Goal: Task Accomplishment & Management: Use online tool/utility

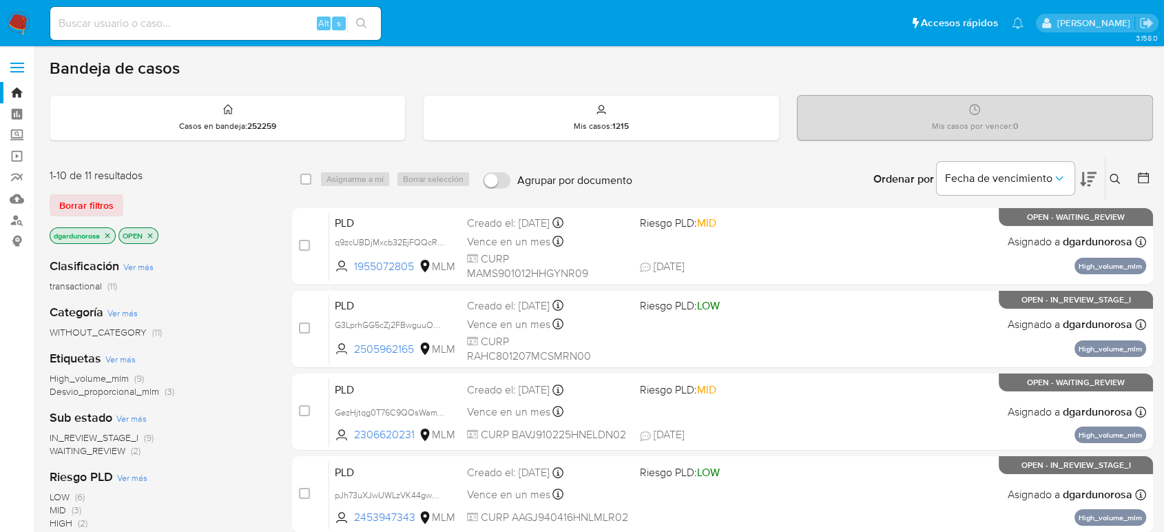
drag, startPoint x: 1115, startPoint y: 182, endPoint x: 1104, endPoint y: 189, distance: 12.4
click at [1115, 182] on icon at bounding box center [1114, 179] width 11 height 11
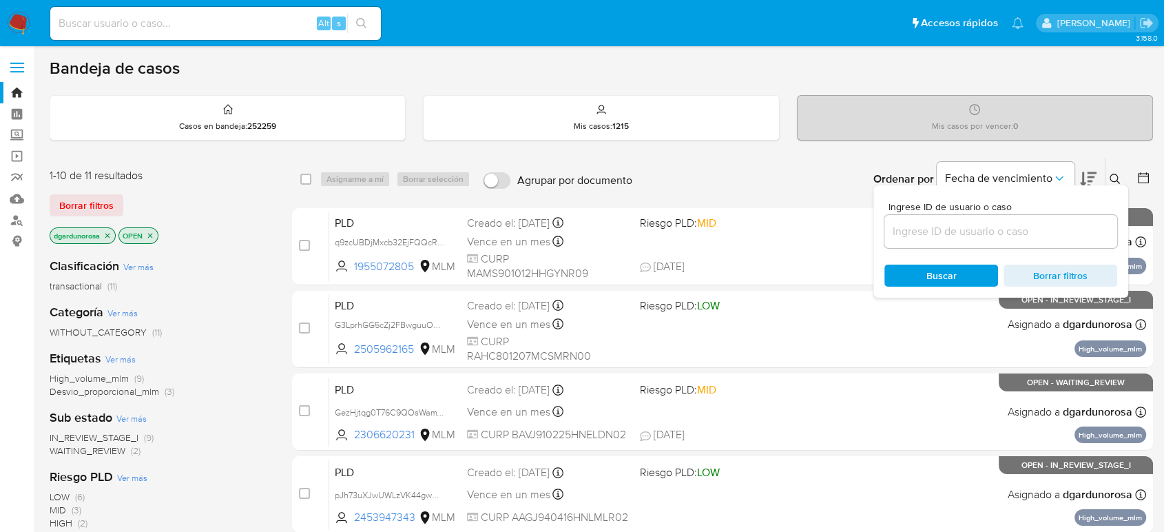
click at [1009, 238] on input at bounding box center [1000, 231] width 233 height 18
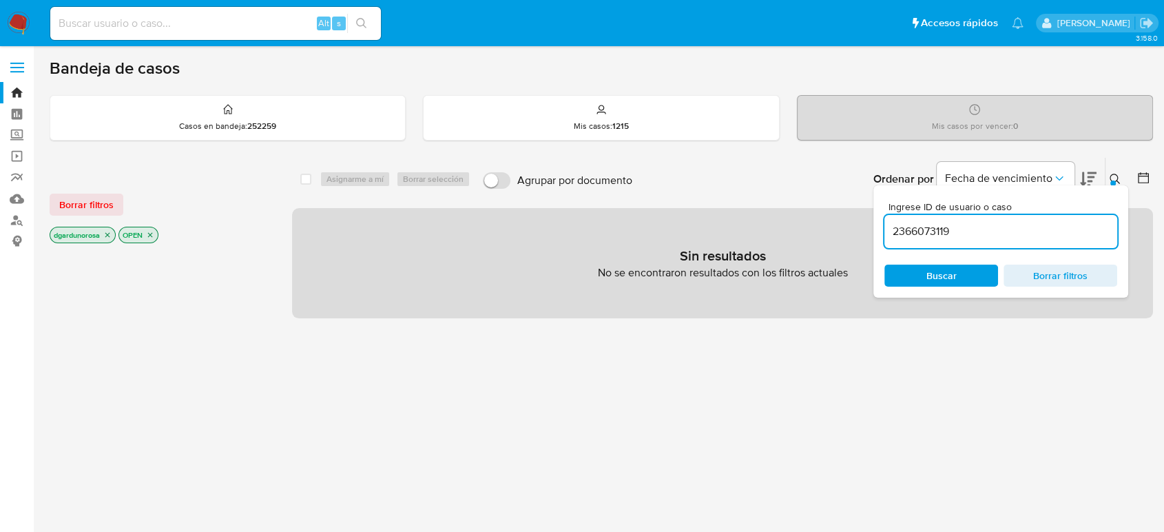
click at [1045, 234] on input "2366073119" at bounding box center [1000, 231] width 233 height 18
type input "2366073119"
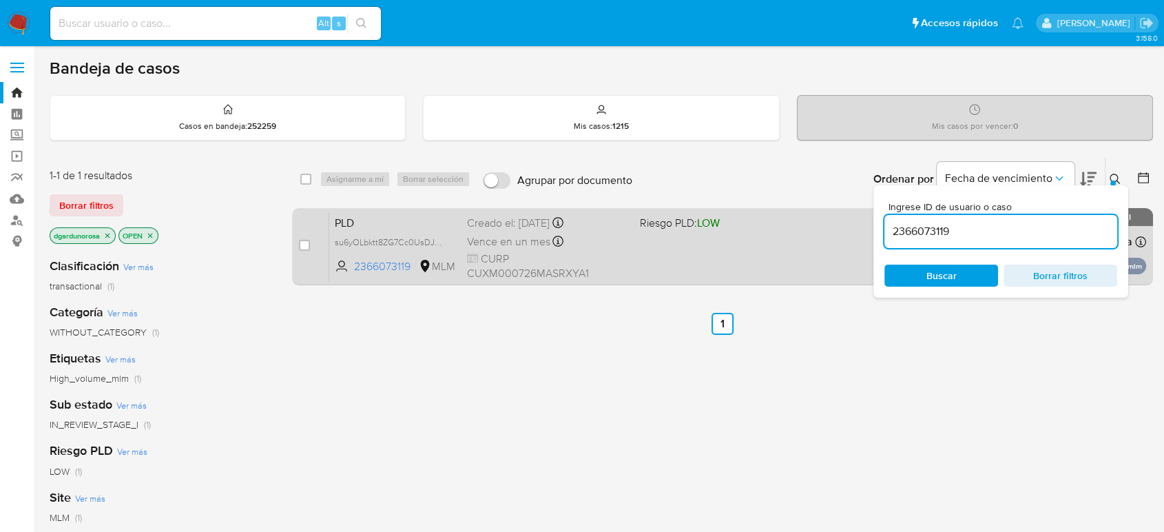
click at [644, 241] on div "PLD su6yOLbktt8ZG7Cc0UsDJbV9 2366073119 MLM Riesgo PLD: LOW Creado el: 12/08/20…" at bounding box center [737, 246] width 817 height 70
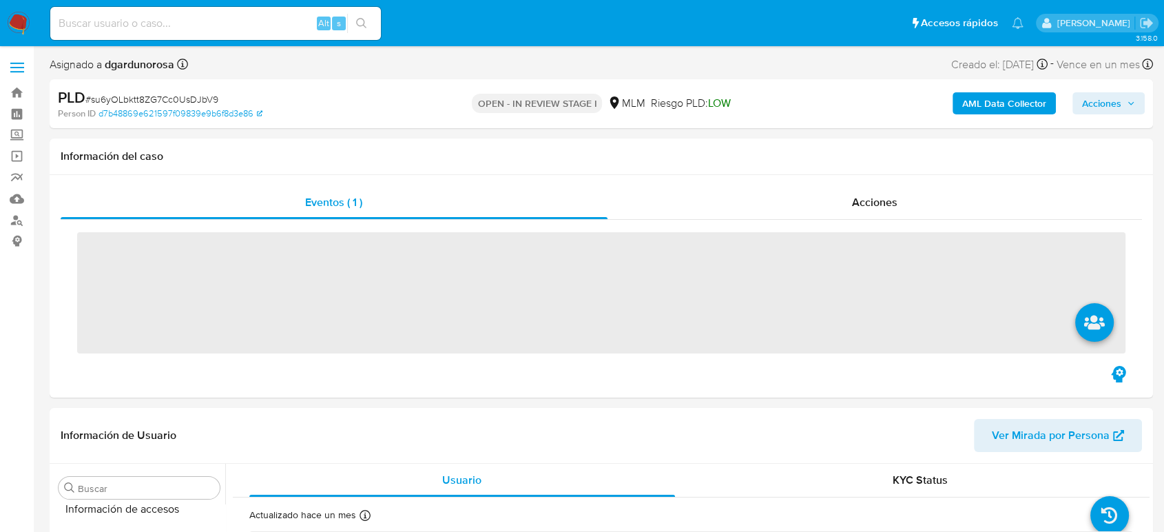
scroll to position [582, 0]
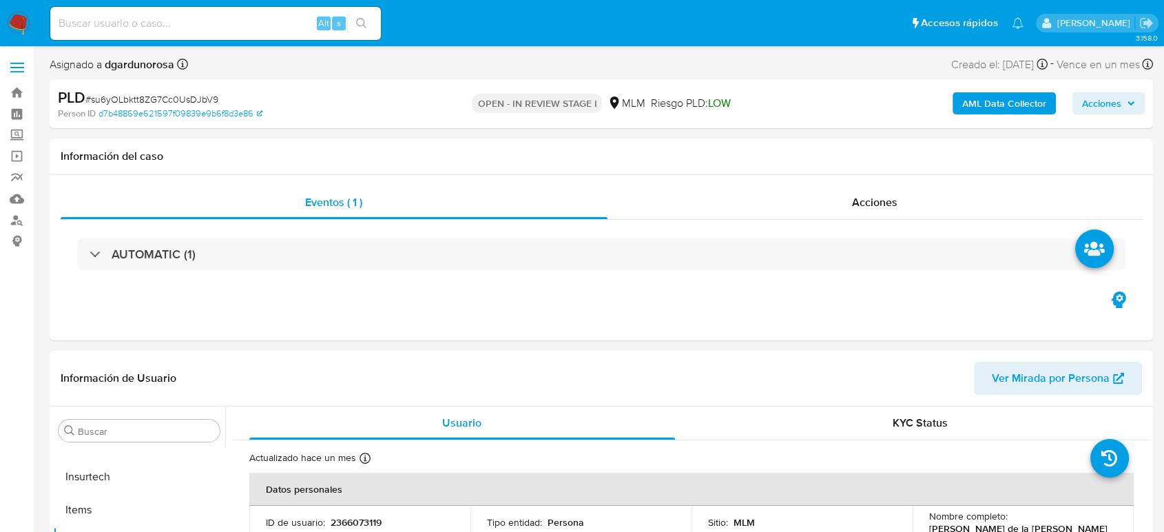
select select "10"
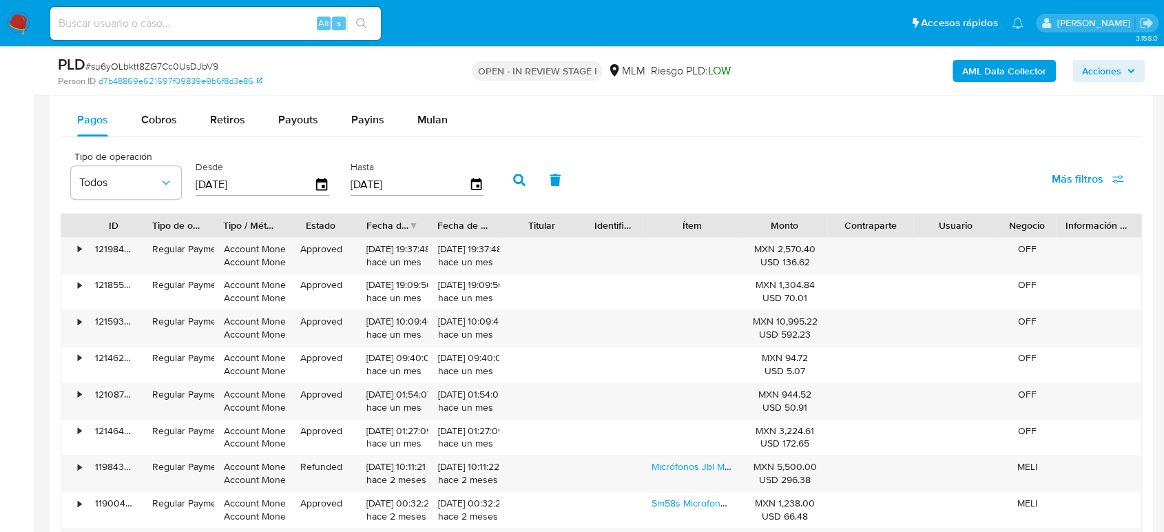
scroll to position [1454, 0]
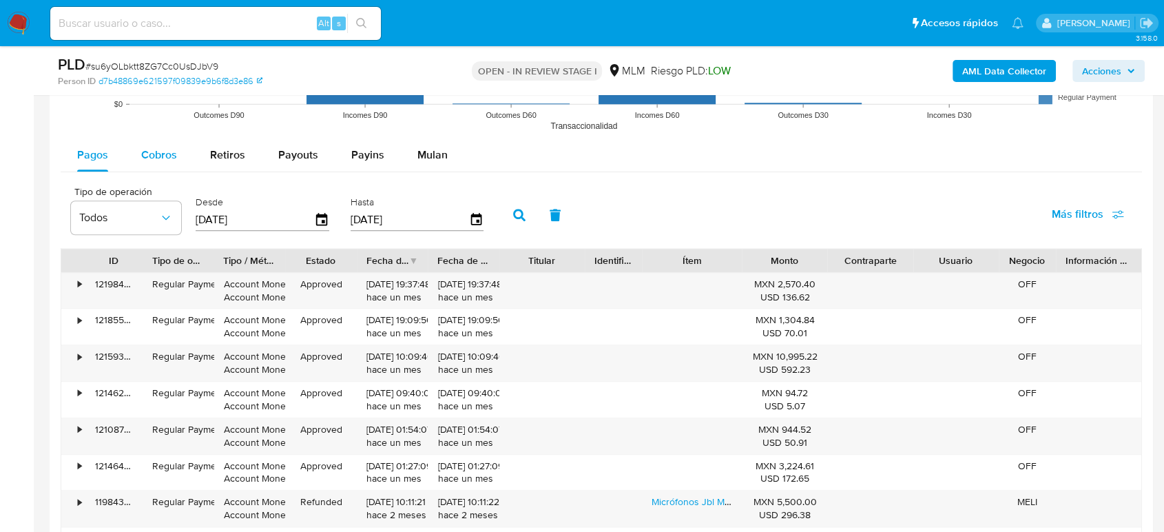
click at [169, 149] on span "Cobros" at bounding box center [159, 155] width 36 height 16
select select "10"
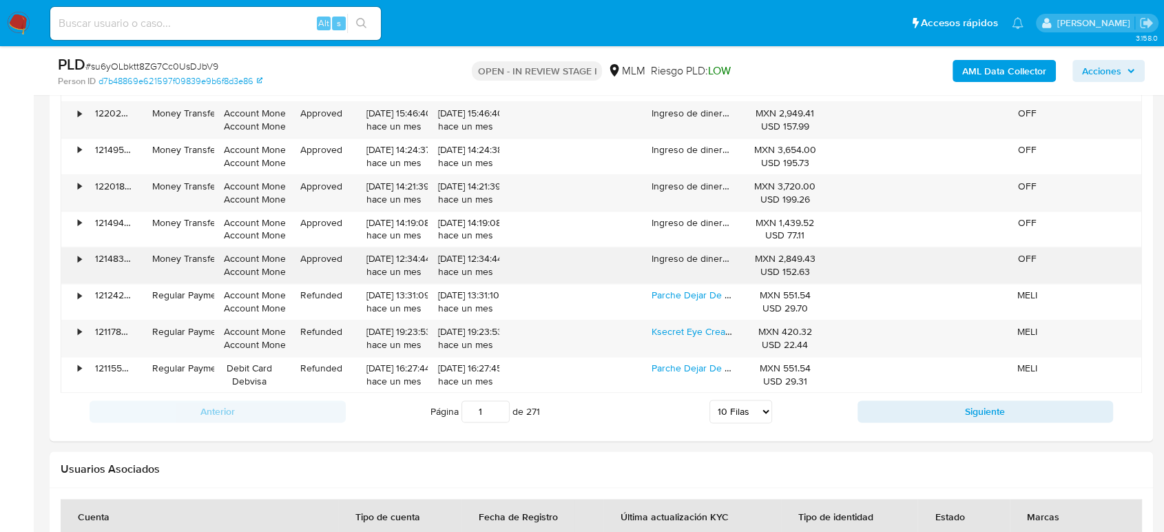
scroll to position [1759, 0]
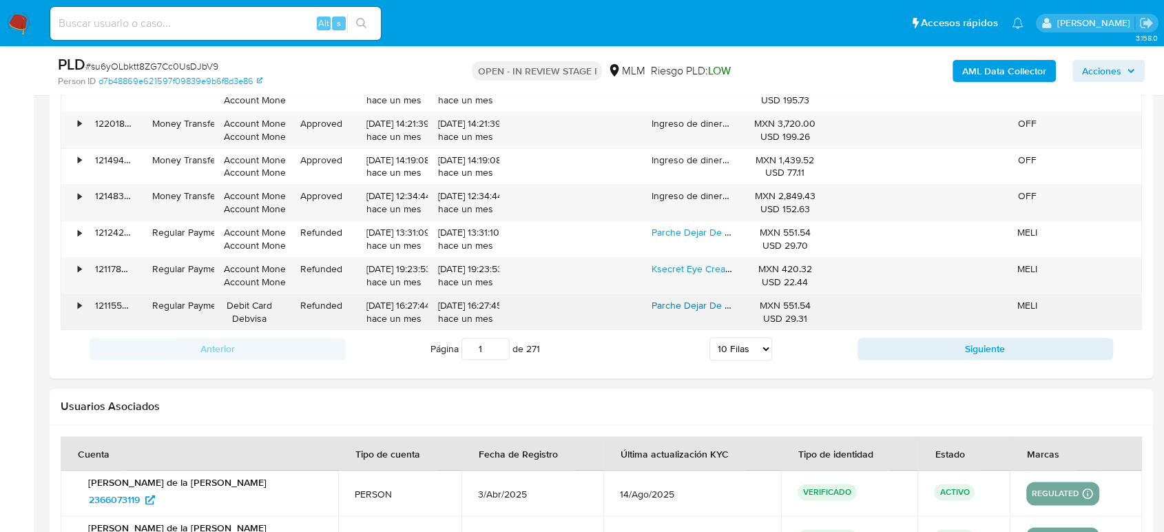
click at [673, 304] on link "Parche Dejar De Fumar Controla La Ansiedad Vive Sano Paso123" at bounding box center [789, 305] width 277 height 14
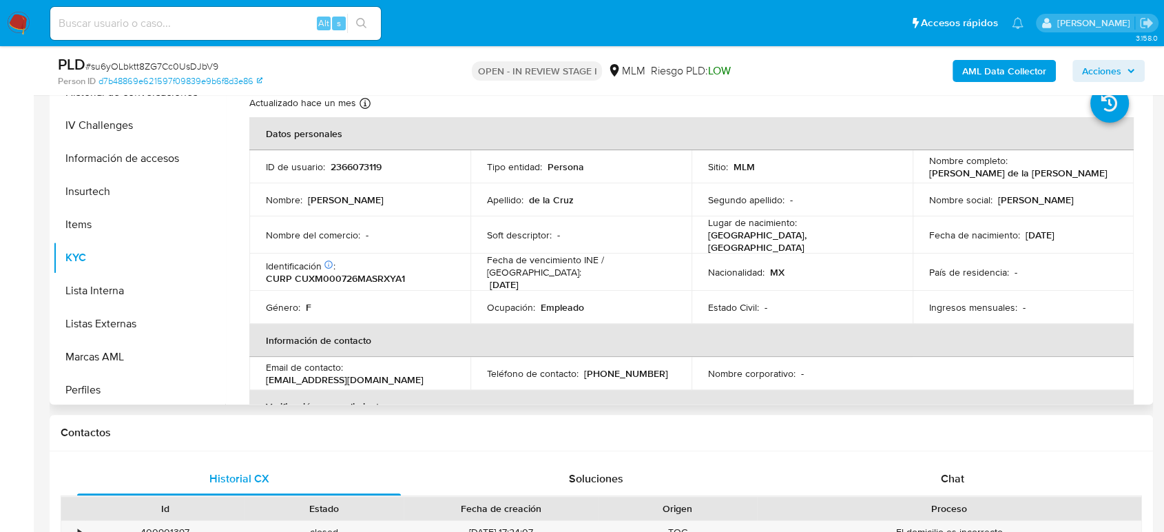
scroll to position [535, 0]
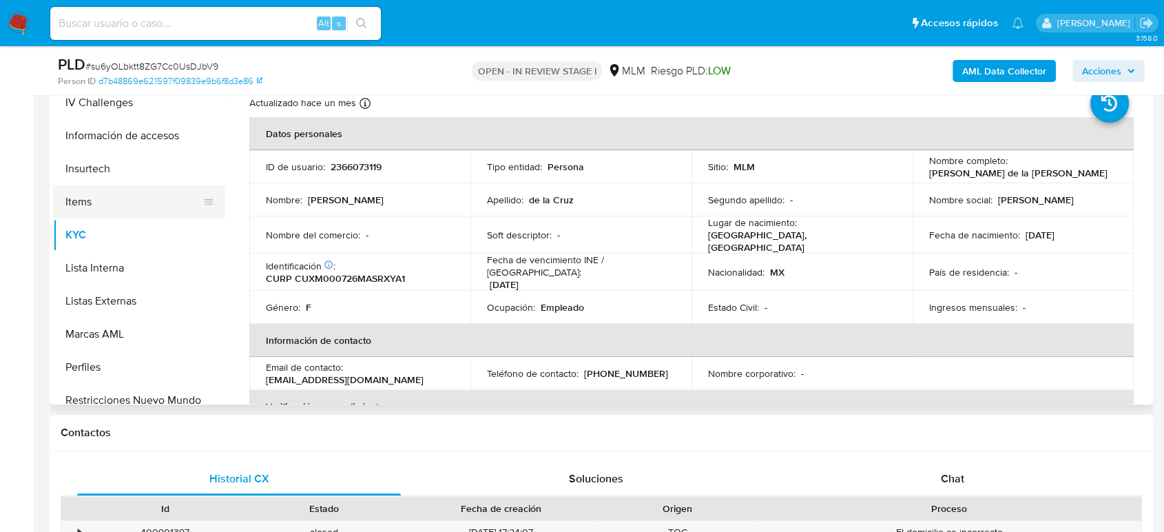
click at [94, 201] on button "Items" at bounding box center [133, 201] width 161 height 33
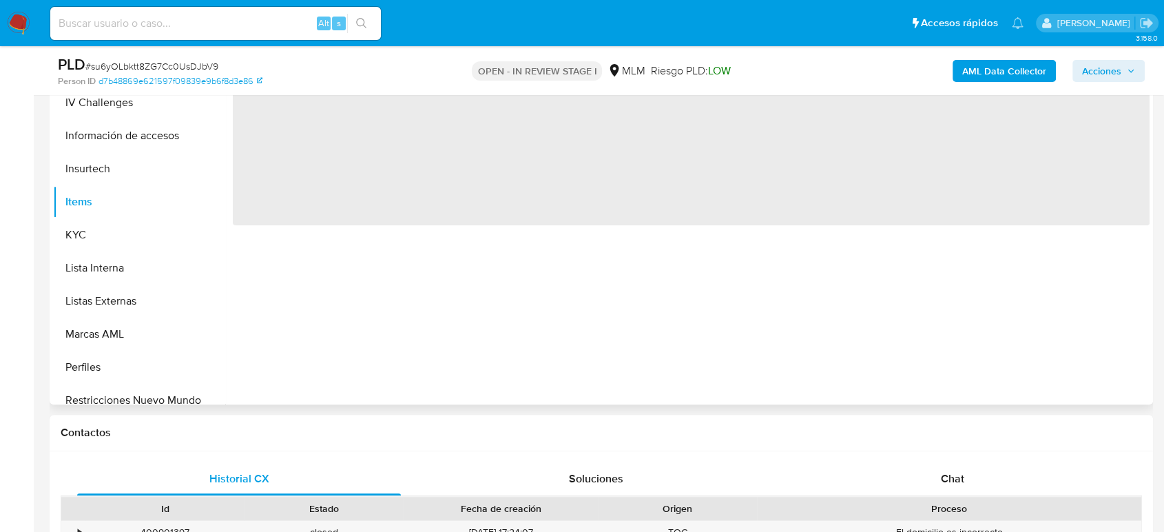
scroll to position [229, 0]
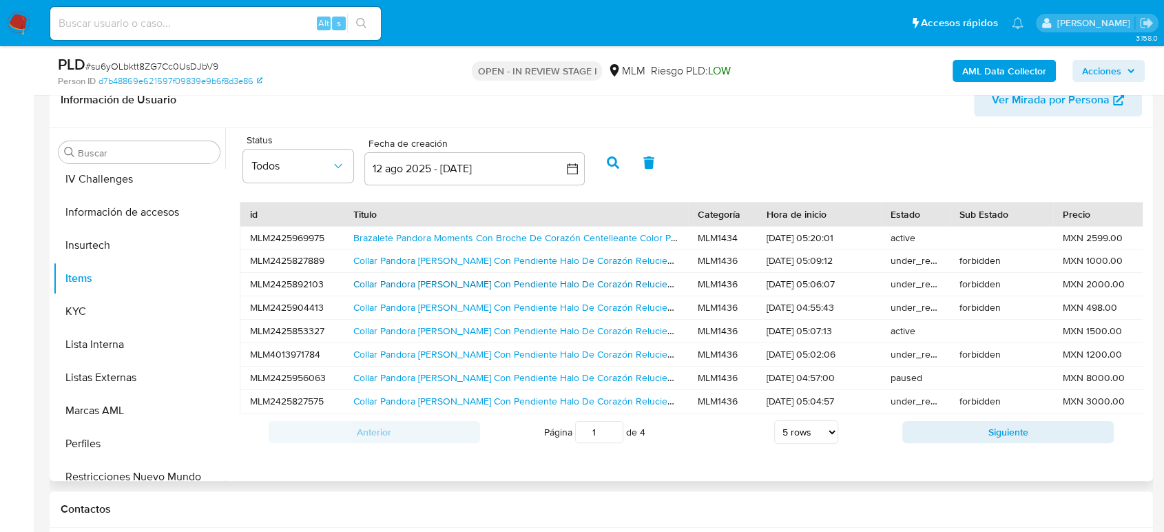
click at [476, 282] on link "Collar Pandora Collier Con Pendiente Halo De Corazón Reluciente Color Rojo" at bounding box center [540, 284] width 375 height 14
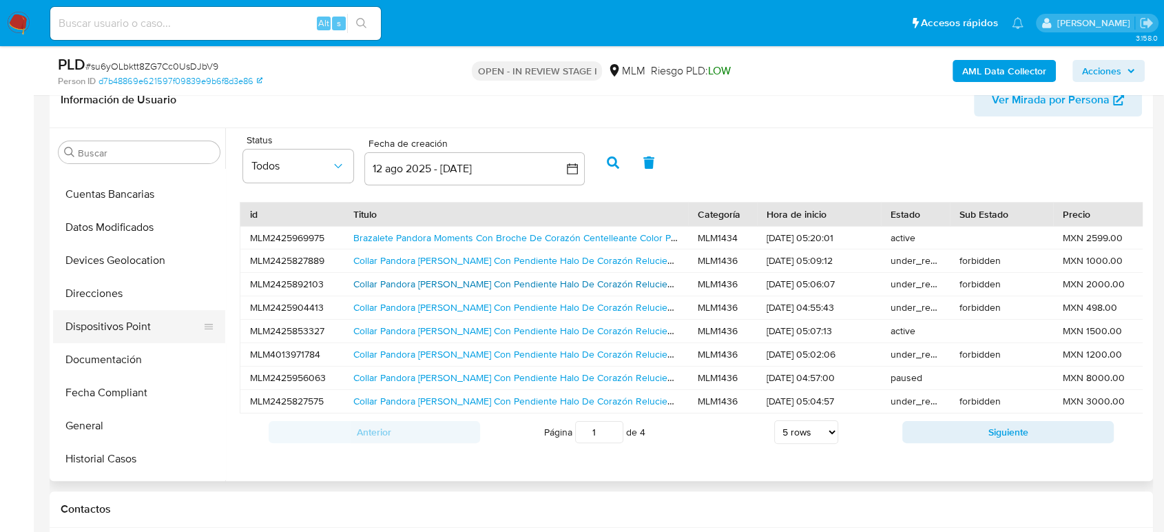
scroll to position [153, 0]
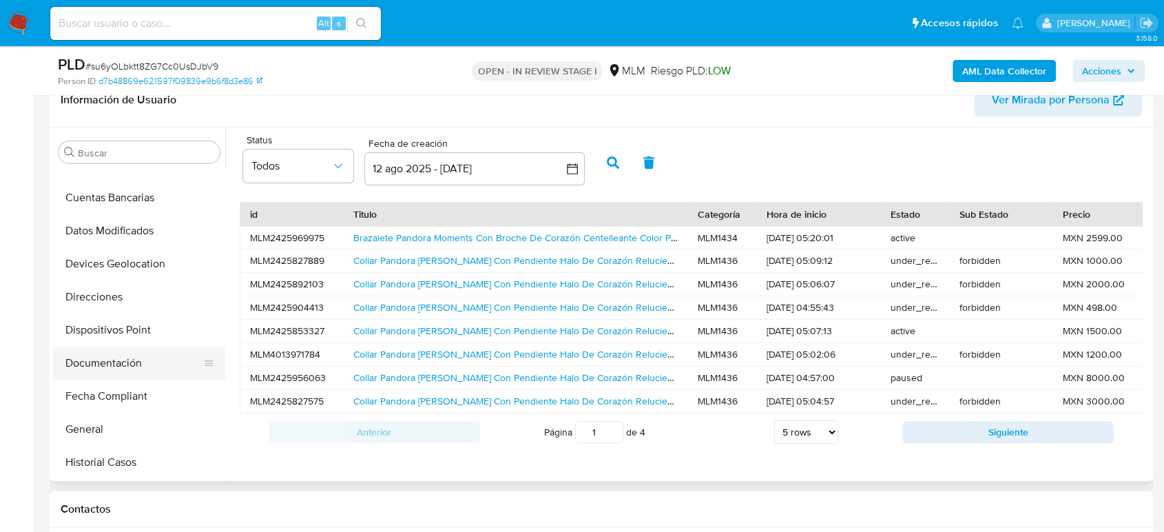
click at [118, 357] on button "Documentación" at bounding box center [133, 362] width 161 height 33
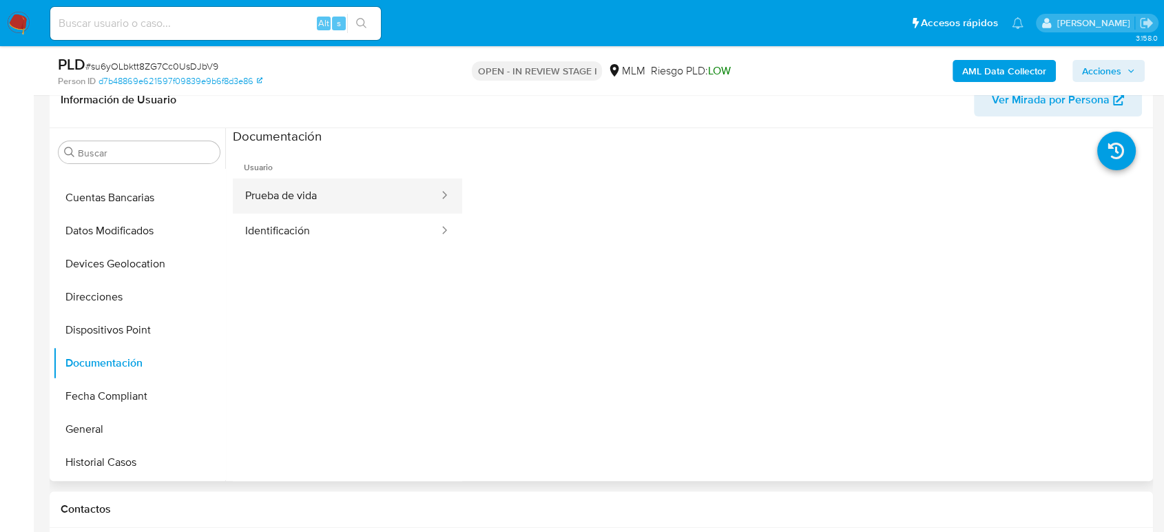
click at [375, 196] on button "Prueba de vida" at bounding box center [336, 195] width 207 height 35
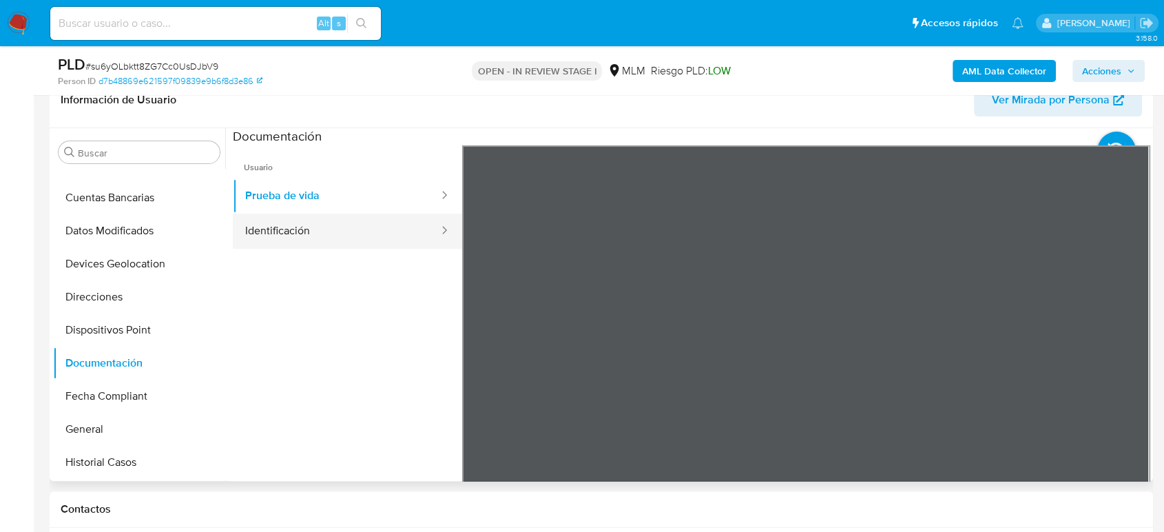
click at [322, 235] on button "Identificación" at bounding box center [336, 230] width 207 height 35
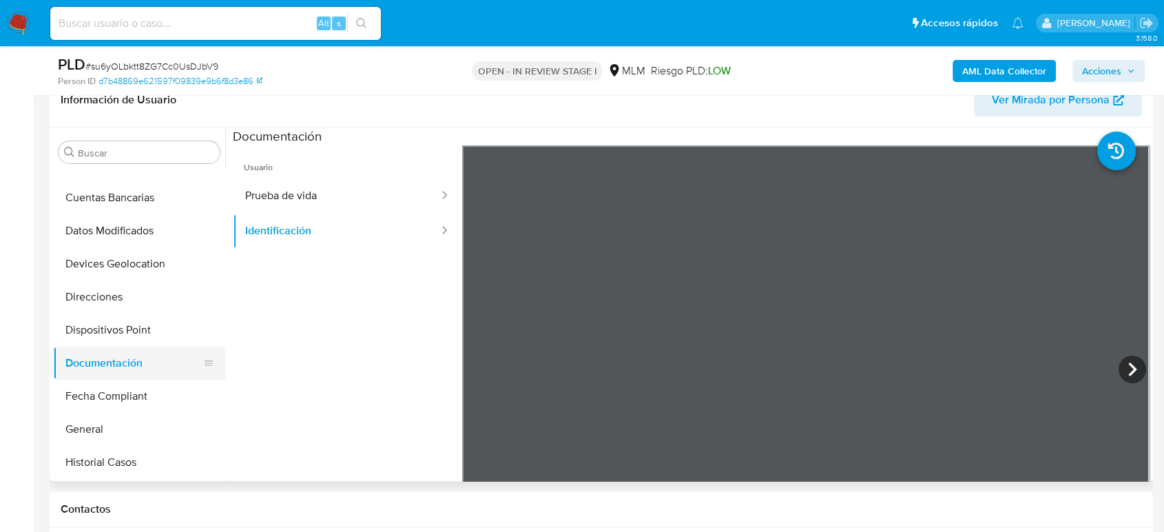
scroll to position [0, 0]
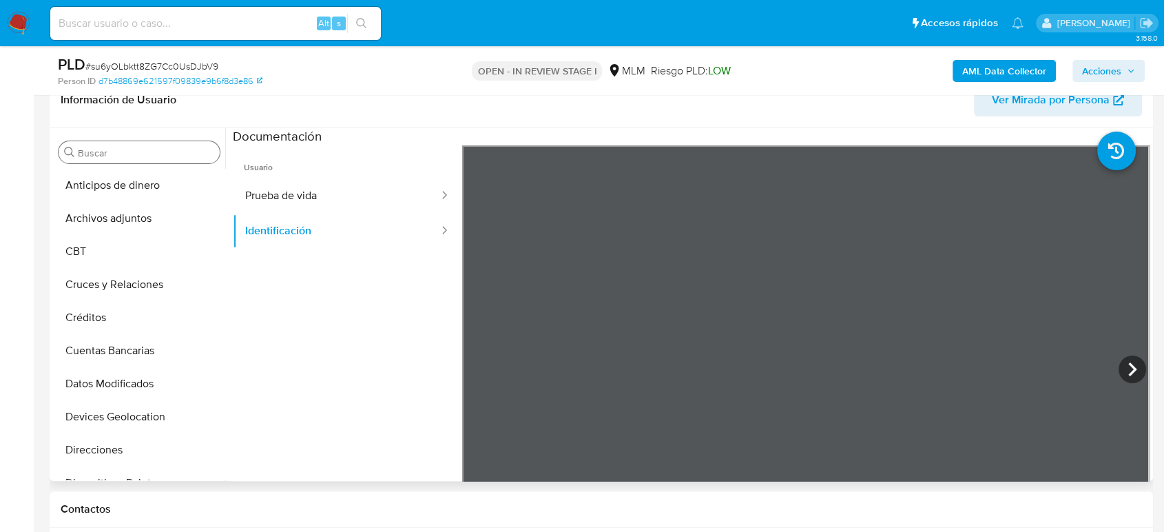
click at [143, 147] on input "Buscar" at bounding box center [146, 153] width 136 height 12
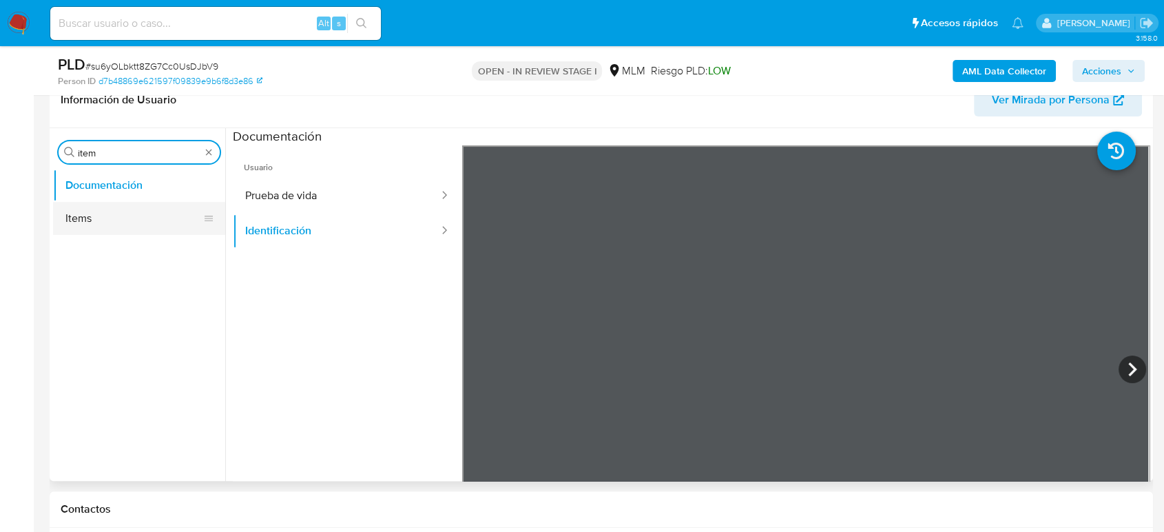
type input "item"
click at [117, 219] on button "Items" at bounding box center [133, 218] width 161 height 33
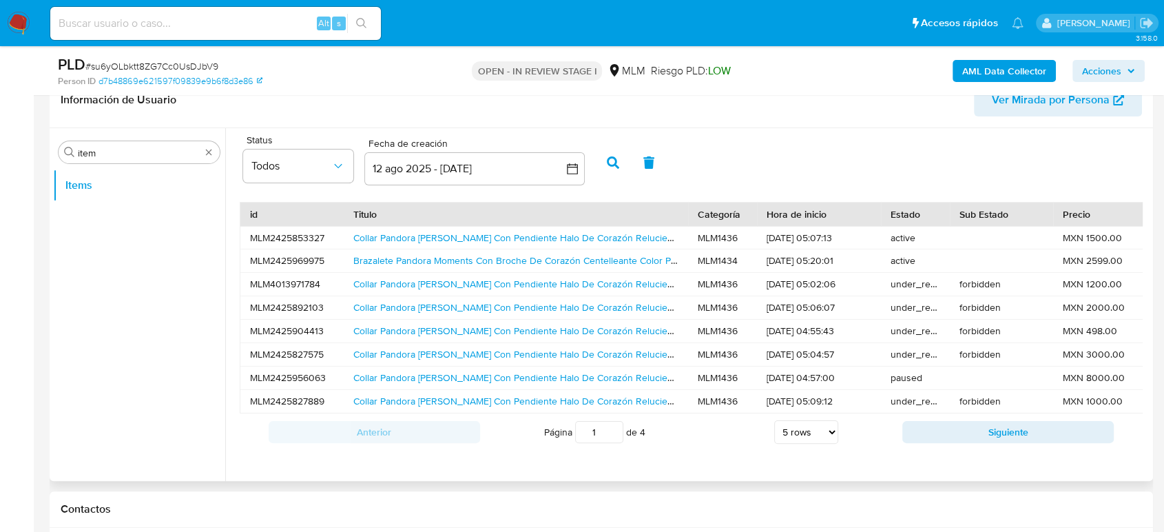
scroll to position [1, 0]
click at [548, 236] on link "Collar Pandora Collier Con Pendiente Halo De Corazón Reluciente Color Rojo" at bounding box center [540, 238] width 375 height 14
click at [932, 438] on button "Siguiente" at bounding box center [1007, 432] width 211 height 22
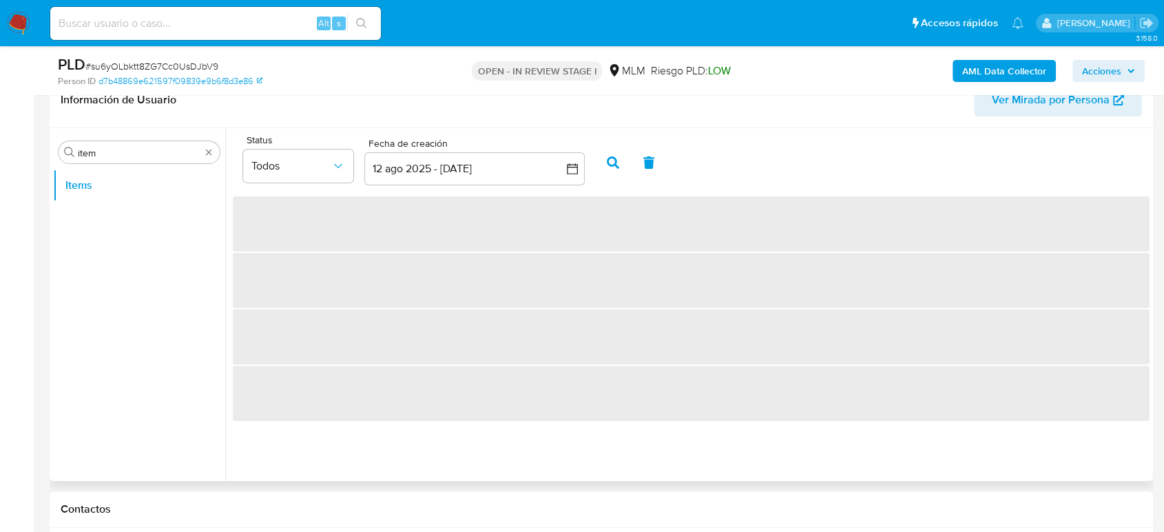
scroll to position [0, 0]
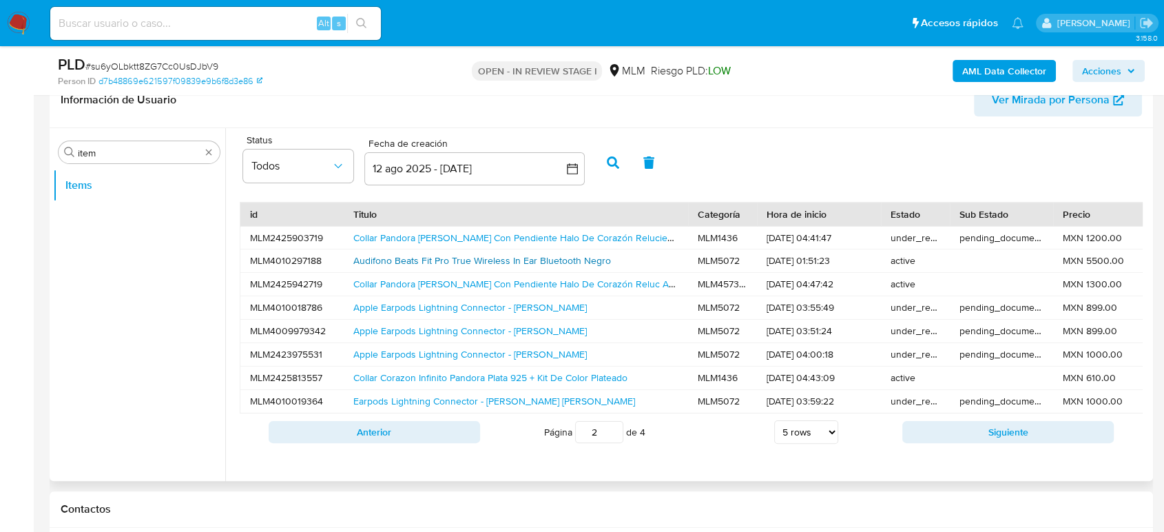
click at [514, 267] on link "Audifono Beats Fit Pro True Wireless In Ear Bluetooth Negro" at bounding box center [482, 260] width 258 height 14
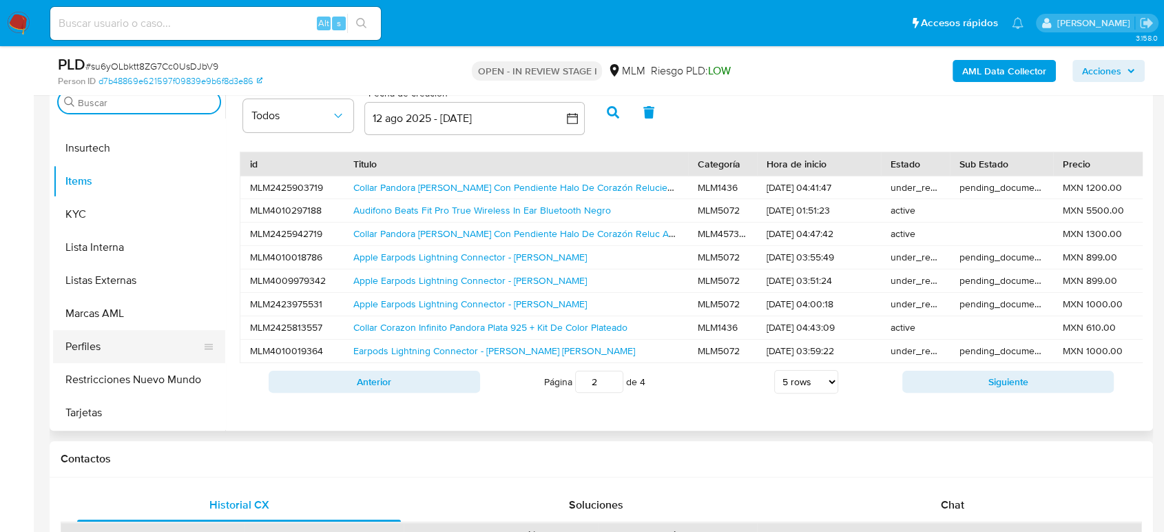
scroll to position [306, 0]
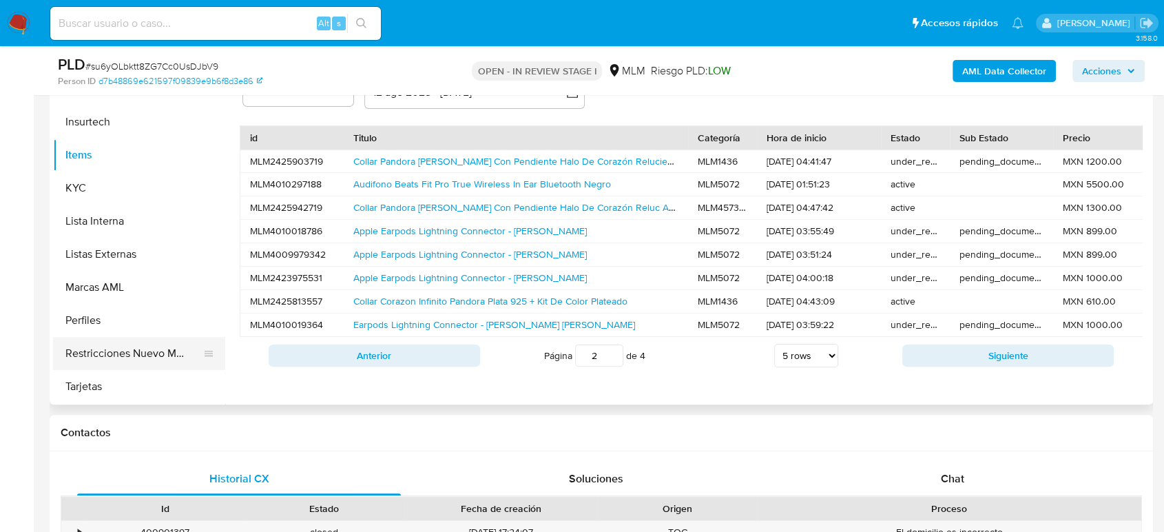
click at [121, 355] on button "Restricciones Nuevo Mundo" at bounding box center [133, 353] width 161 height 33
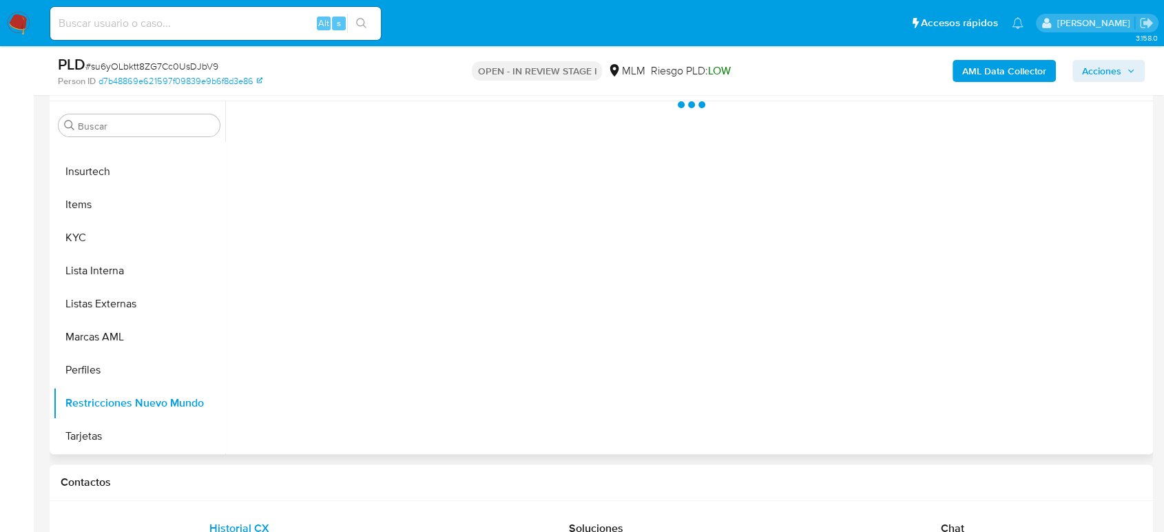
scroll to position [229, 0]
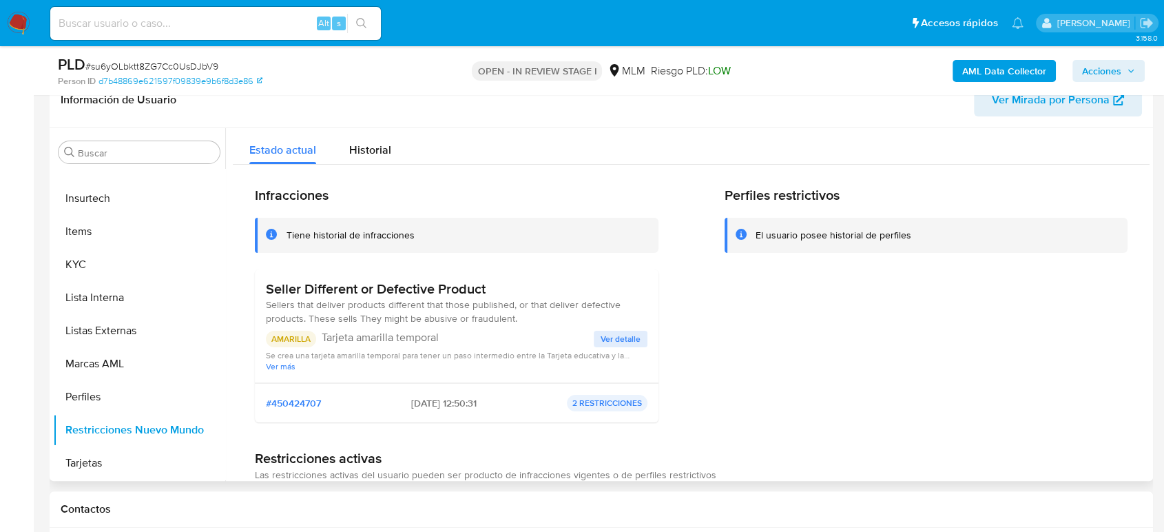
click at [282, 370] on span "Ver más" at bounding box center [456, 366] width 381 height 10
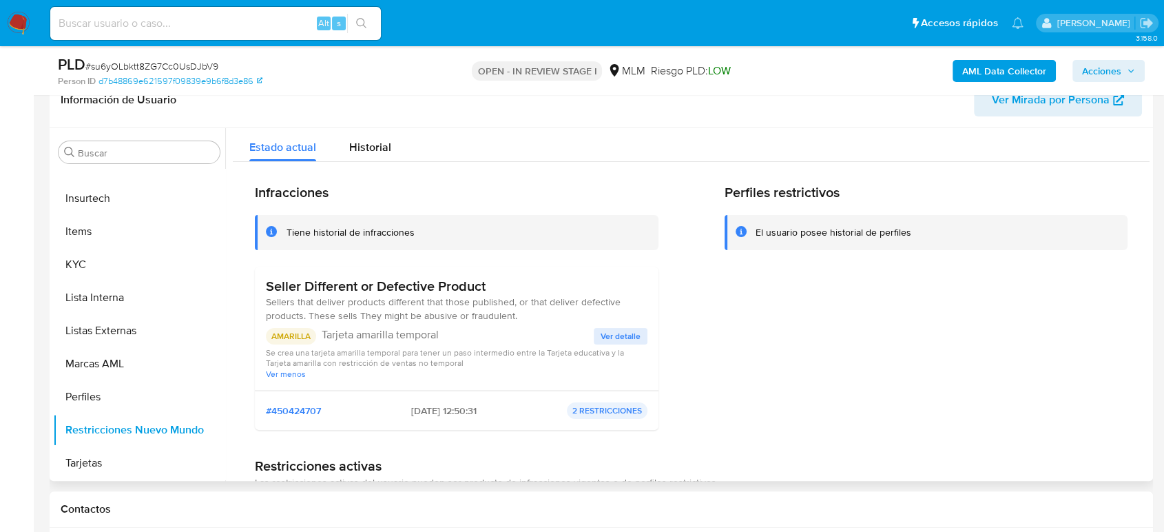
scroll to position [0, 0]
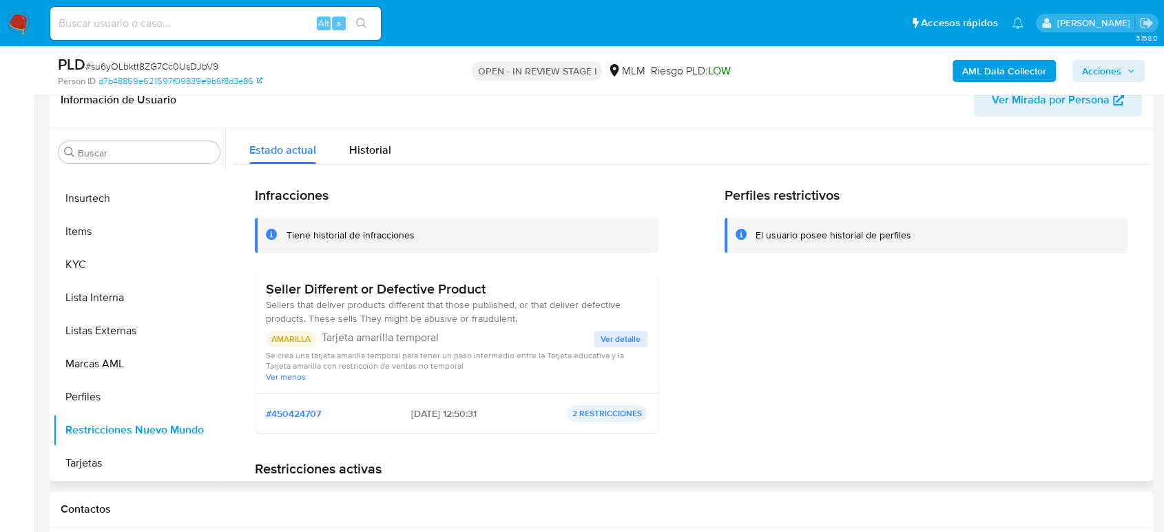
click at [628, 346] on span "Ver detalle" at bounding box center [620, 339] width 40 height 14
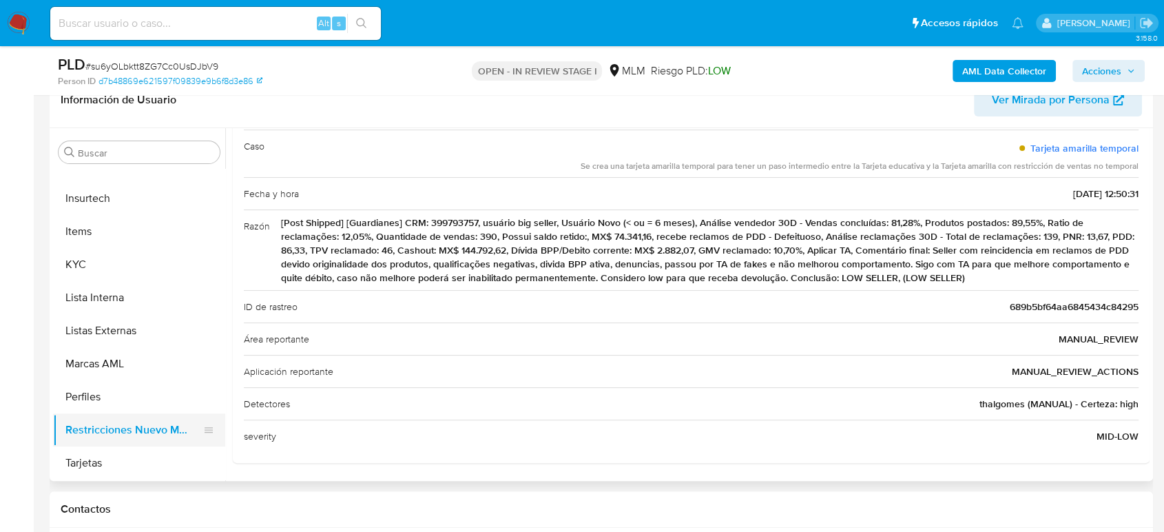
scroll to position [353, 0]
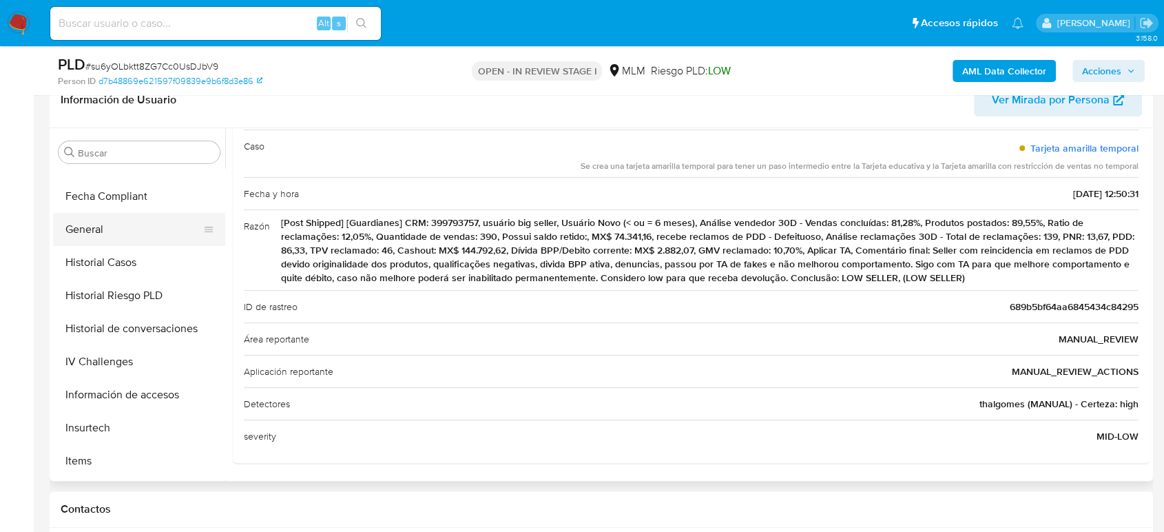
click at [138, 219] on button "General" at bounding box center [133, 229] width 161 height 33
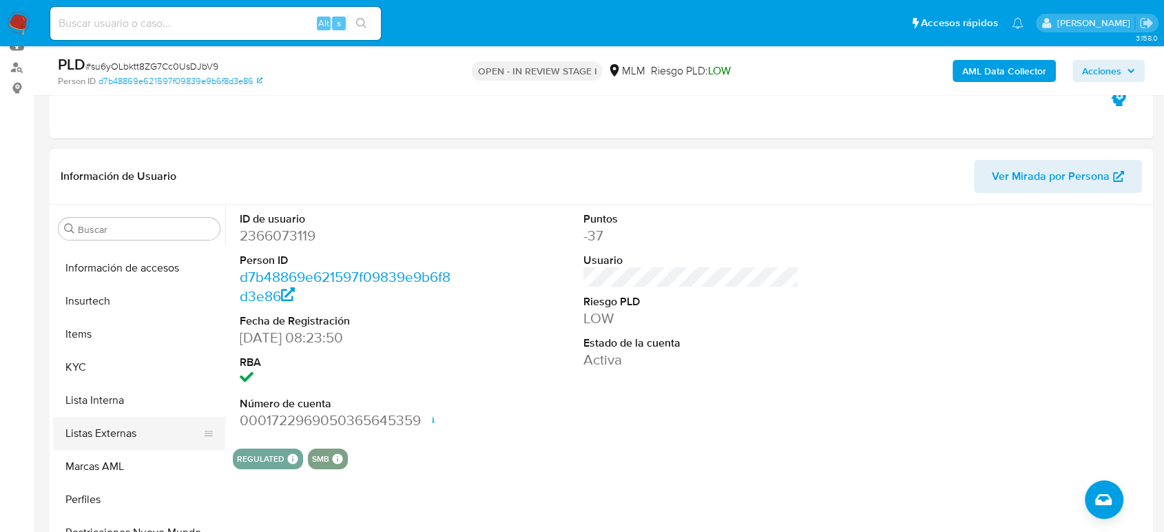
scroll to position [582, 0]
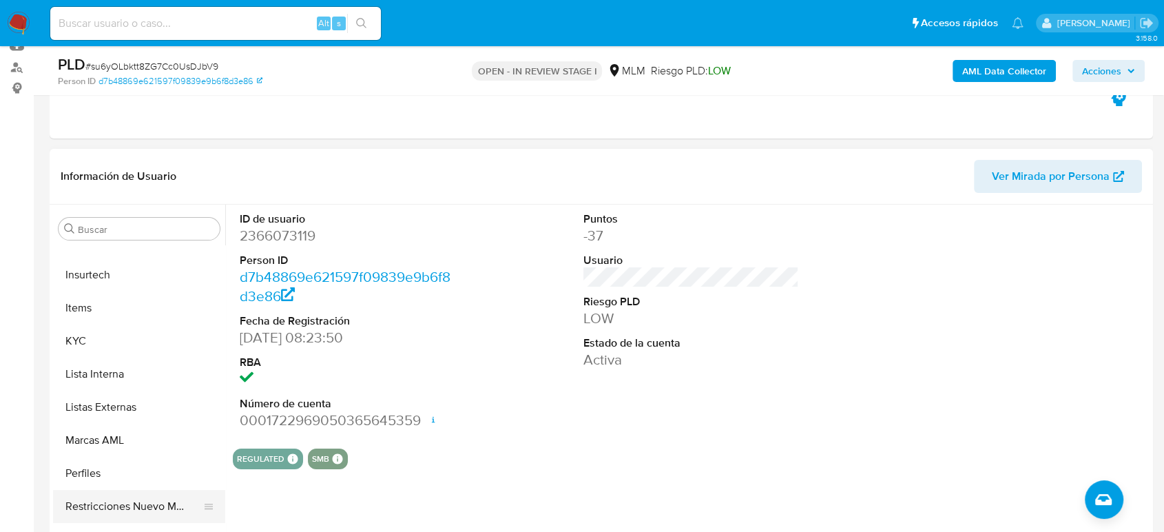
click at [117, 496] on button "Restricciones Nuevo Mundo" at bounding box center [133, 506] width 161 height 33
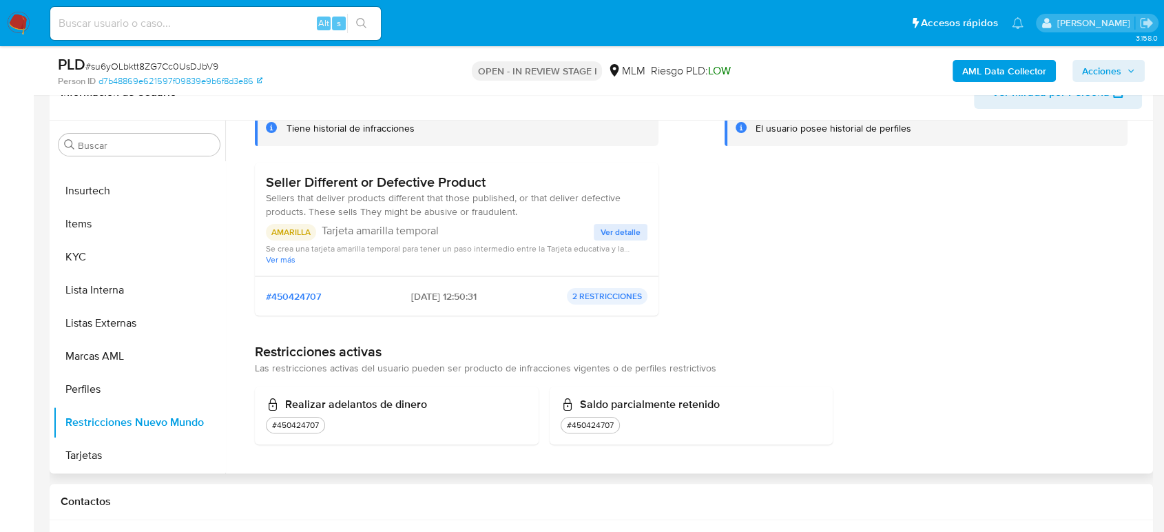
scroll to position [229, 0]
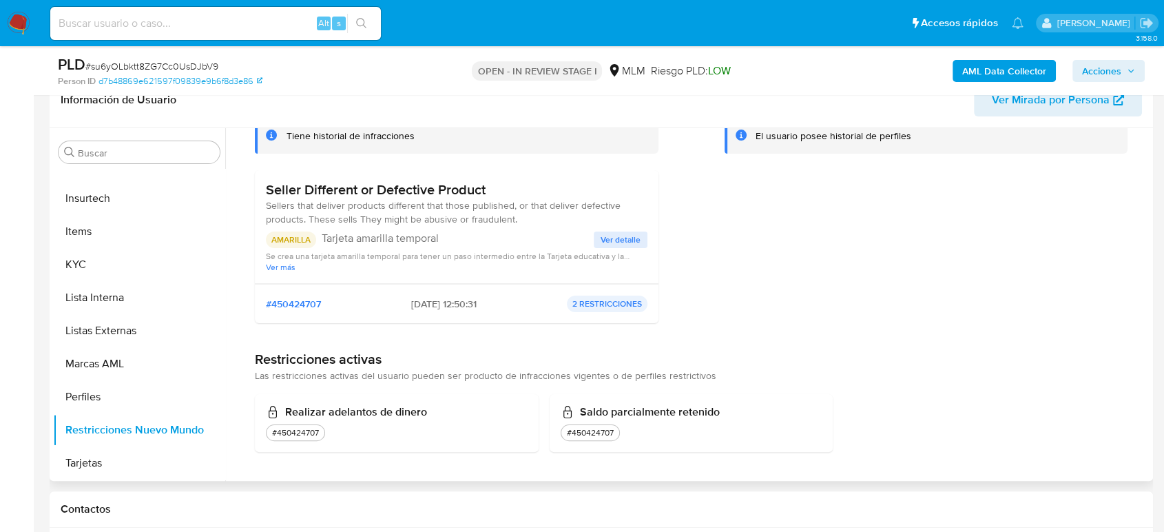
click at [611, 239] on span "Ver detalle" at bounding box center [620, 240] width 40 height 14
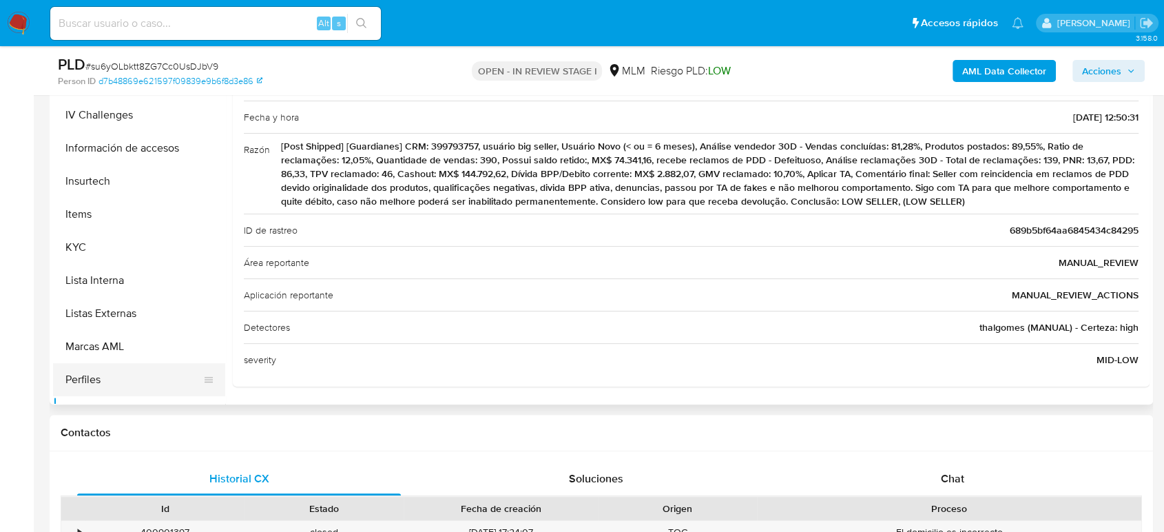
scroll to position [429, 0]
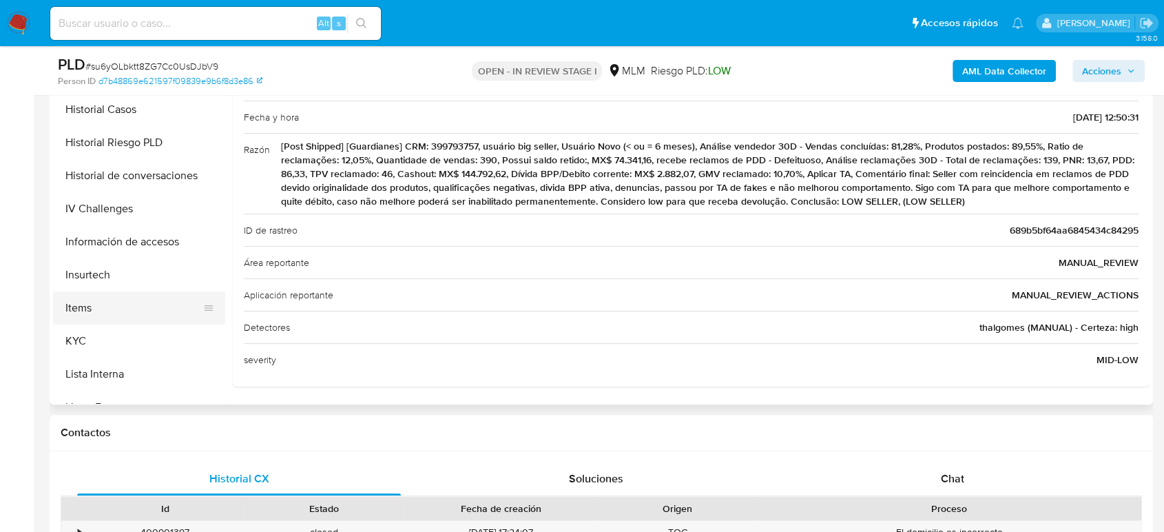
click at [140, 308] on button "Items" at bounding box center [133, 307] width 161 height 33
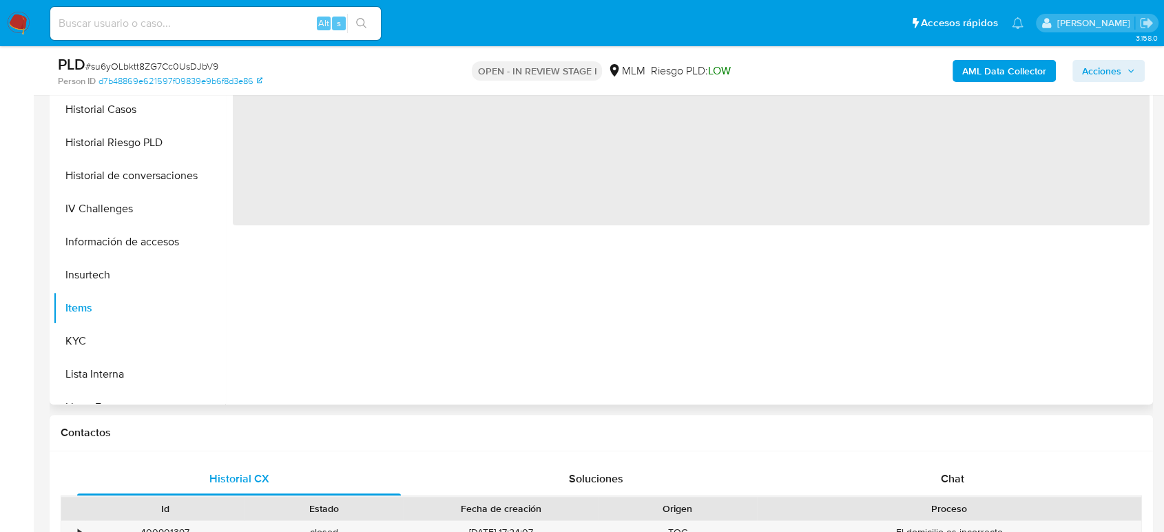
scroll to position [229, 0]
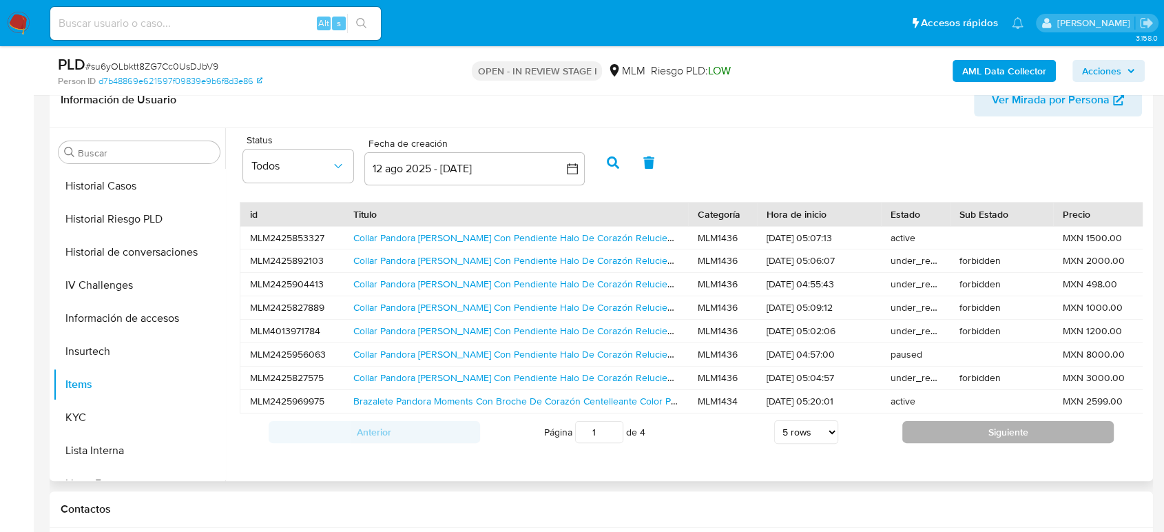
click at [912, 437] on button "Siguiente" at bounding box center [1007, 432] width 211 height 22
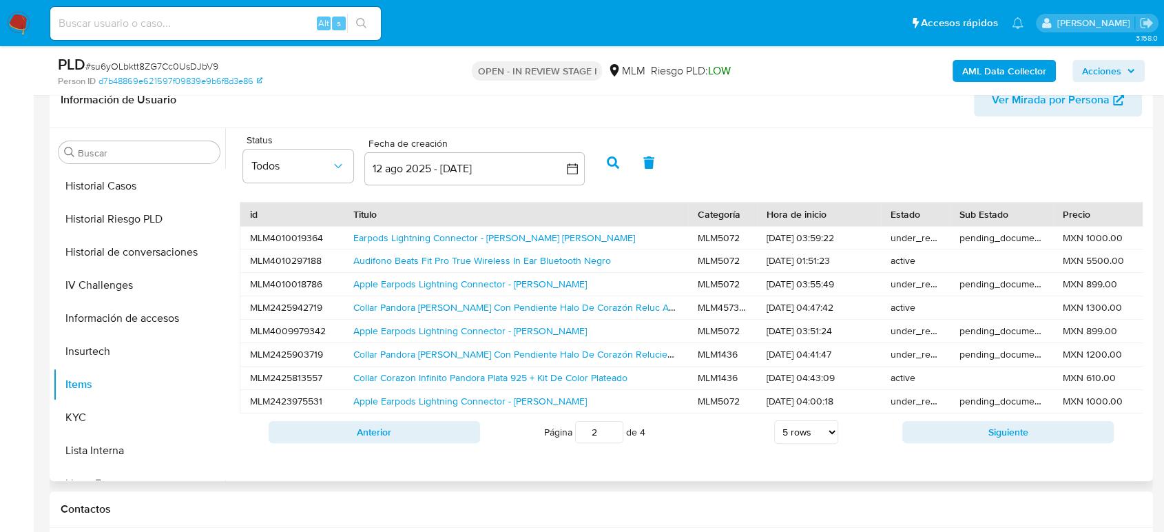
click at [1011, 450] on div "Anterior Página 2 de 4 5 rows 10 rows 20 rows 25 rows 50 rows 100 rows Siguiente" at bounding box center [691, 431] width 903 height 37
click at [966, 450] on div "Anterior Página 2 de 4 5 rows 10 rows 20 rows 25 rows 50 rows 100 rows Siguiente" at bounding box center [691, 431] width 903 height 37
click at [934, 441] on button "Siguiente" at bounding box center [1007, 432] width 211 height 22
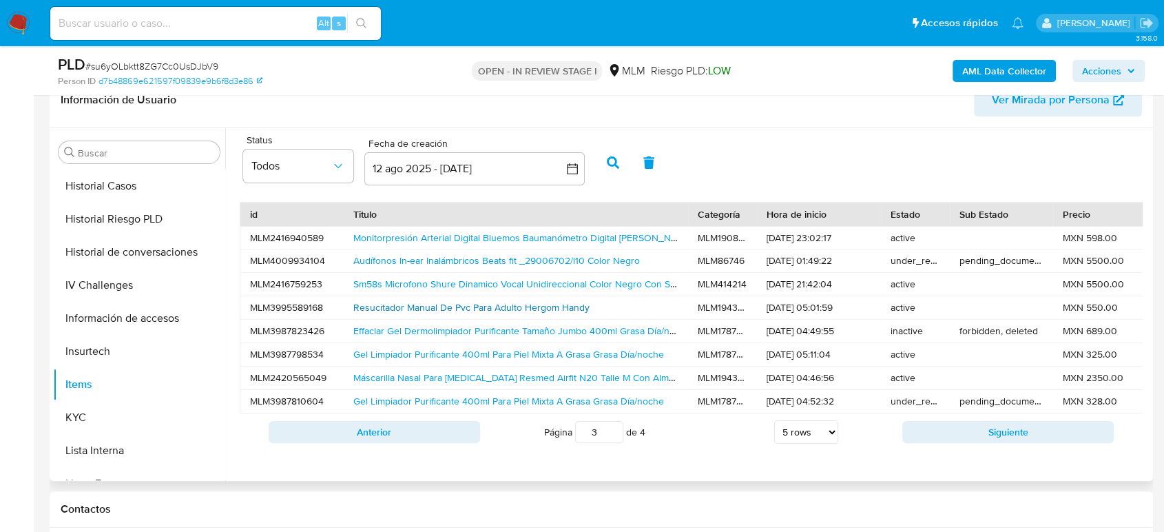
click at [574, 304] on link "Resucitador Manual De Pvc Para Adulto Hergom Handy" at bounding box center [471, 307] width 236 height 14
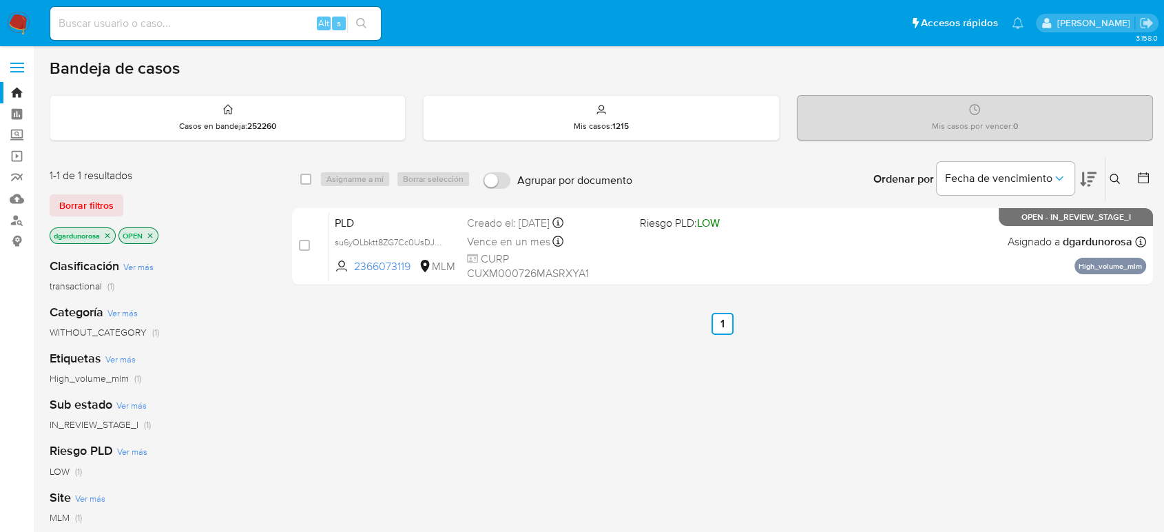
click at [1113, 178] on icon at bounding box center [1114, 179] width 11 height 11
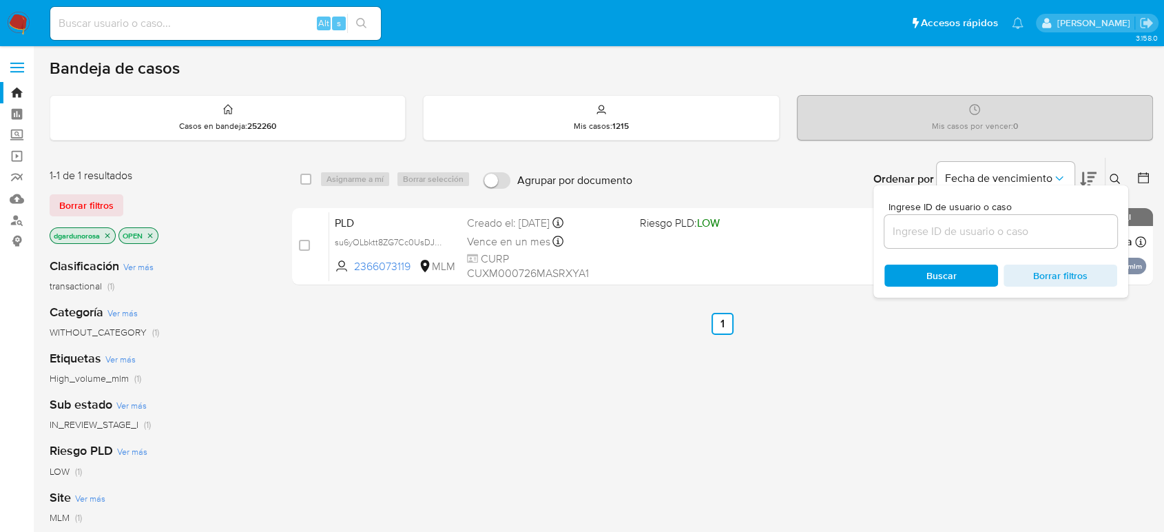
click at [961, 221] on div at bounding box center [1000, 231] width 233 height 33
click at [992, 227] on input at bounding box center [1000, 231] width 233 height 18
paste input "1186330111"
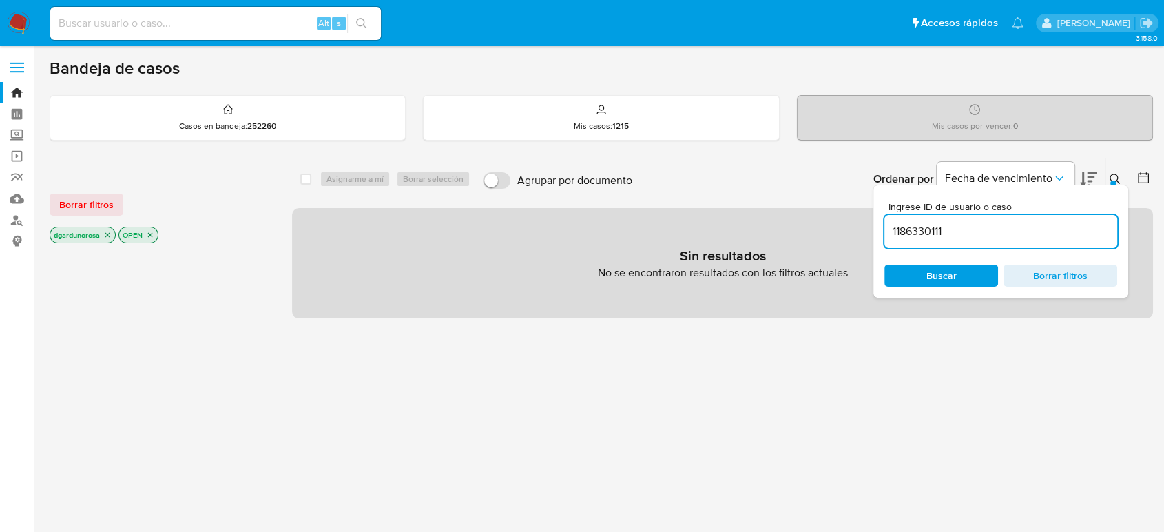
click at [1024, 233] on input "1186330111" at bounding box center [1000, 231] width 233 height 18
type input "1186330111"
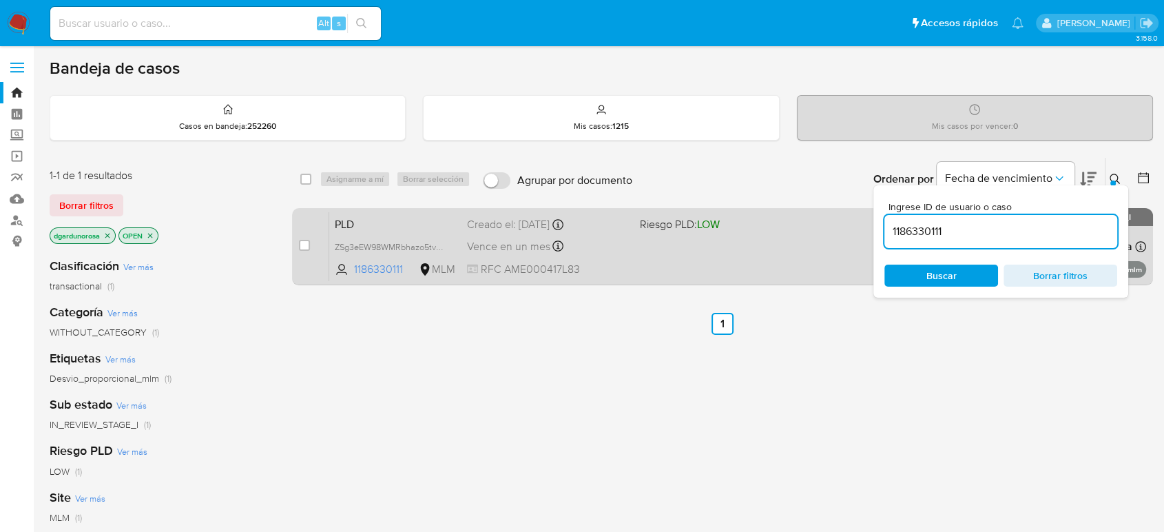
click at [779, 256] on div "PLD ZSg3eEW98WMRbhazo5tvbBcE 1186330111 MLM Riesgo PLD: LOW Creado el: 12/08/20…" at bounding box center [737, 246] width 817 height 70
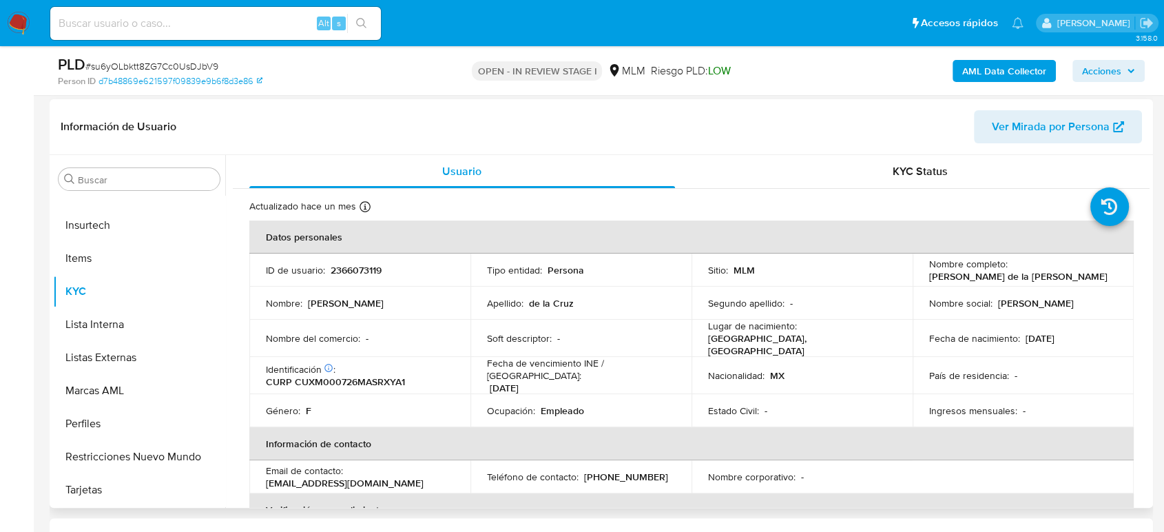
scroll to position [229, 0]
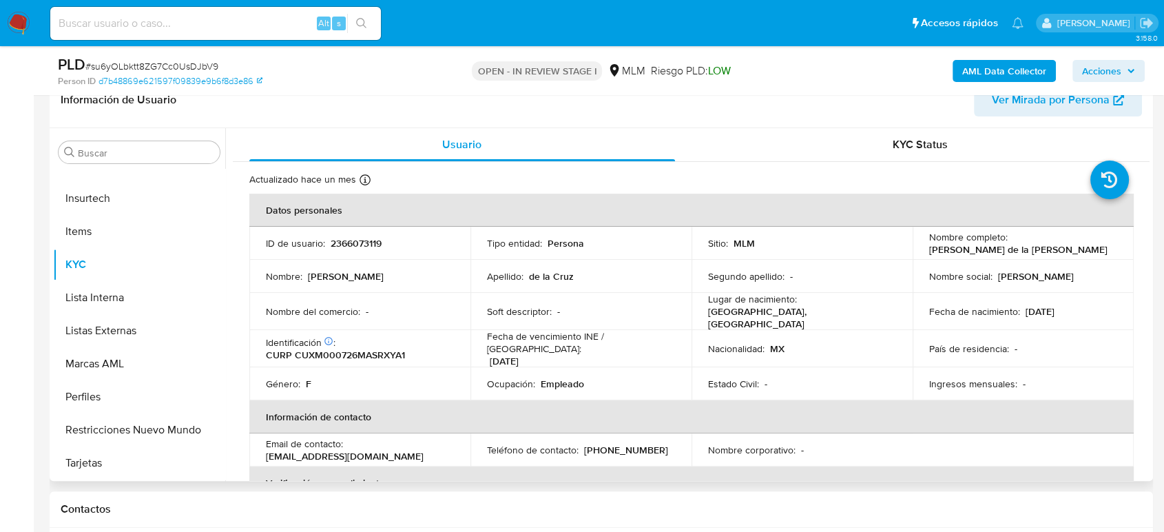
select select "10"
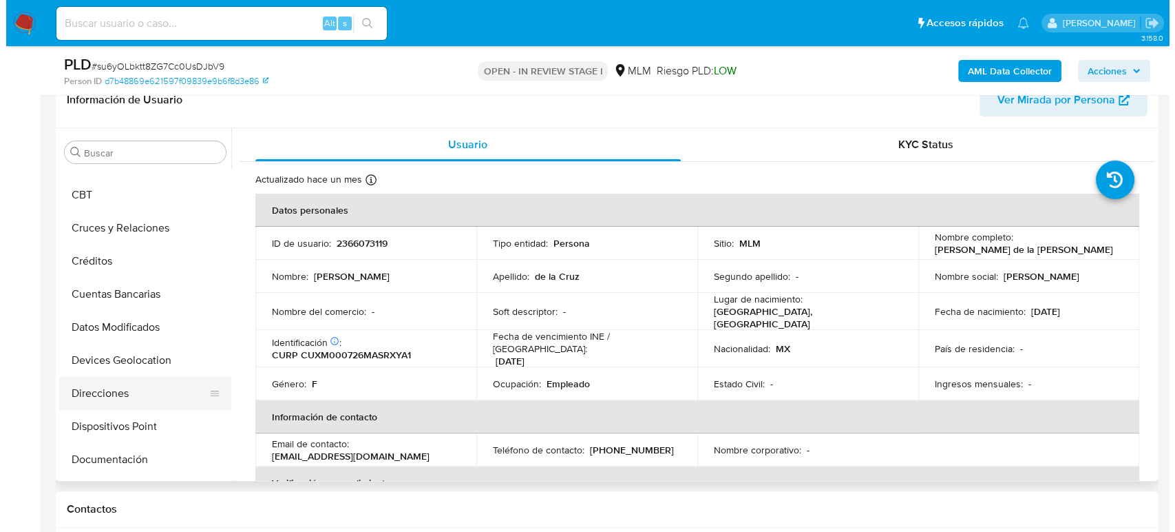
scroll to position [46, 0]
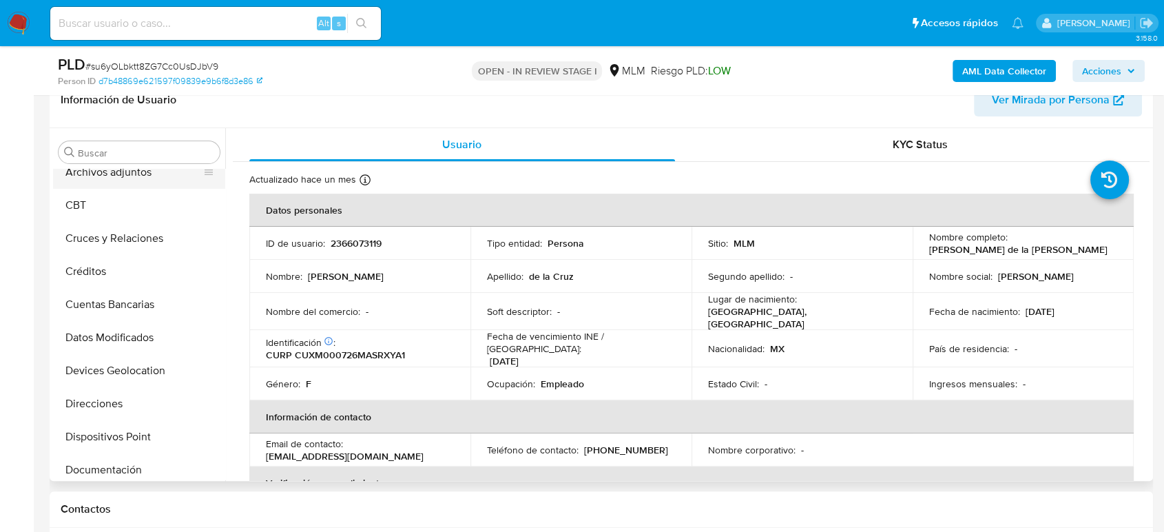
click at [116, 174] on button "Archivos adjuntos" at bounding box center [133, 172] width 161 height 33
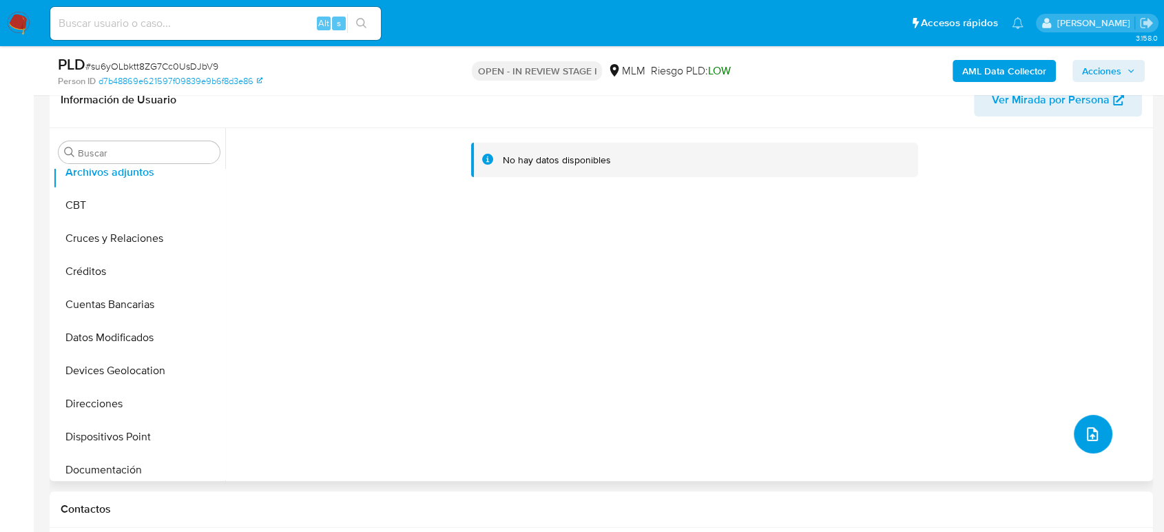
click at [1085, 430] on icon "upload-file" at bounding box center [1092, 434] width 17 height 17
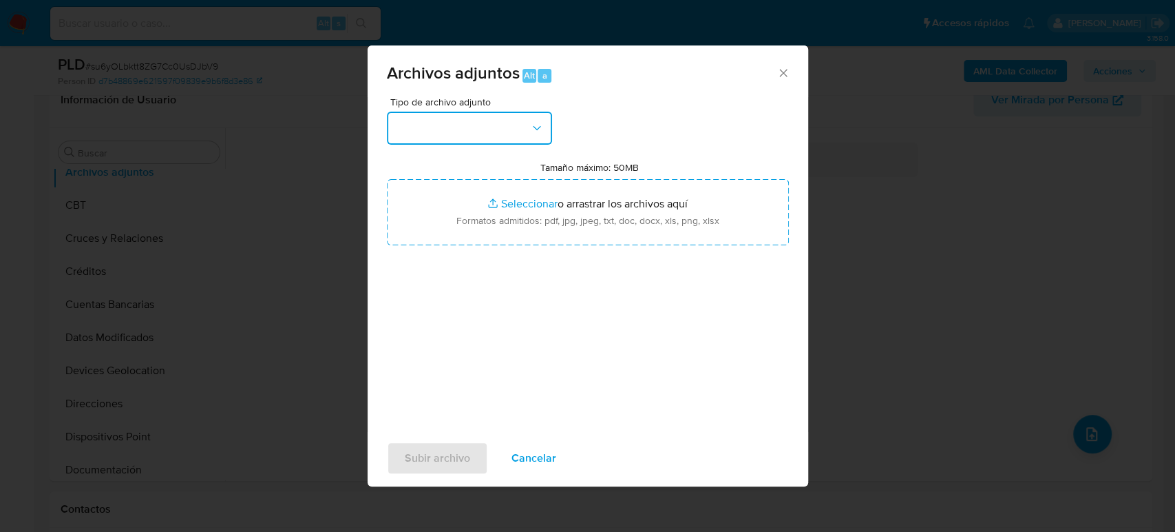
click at [505, 122] on button "button" at bounding box center [469, 128] width 165 height 33
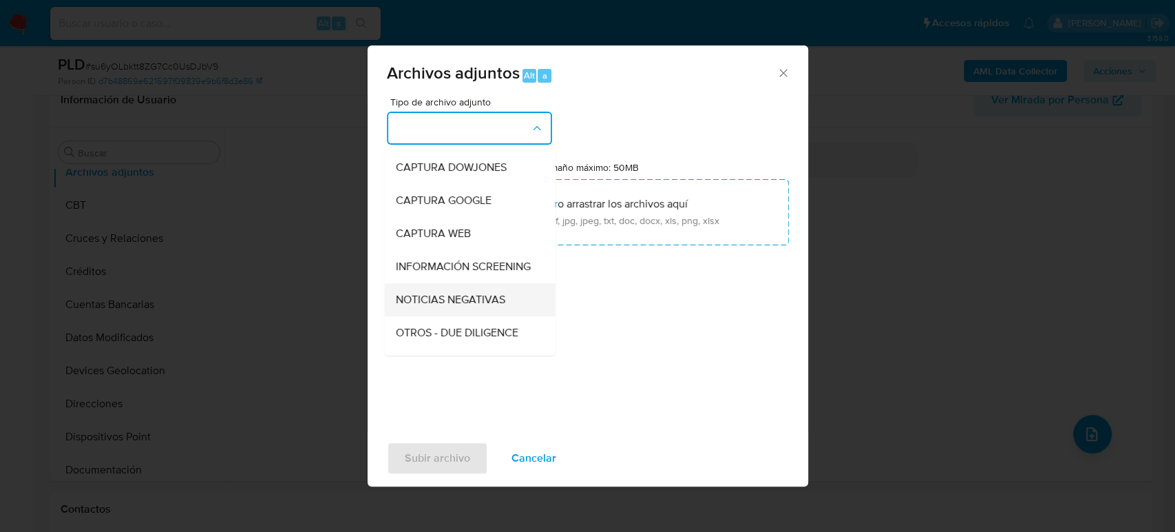
scroll to position [76, 0]
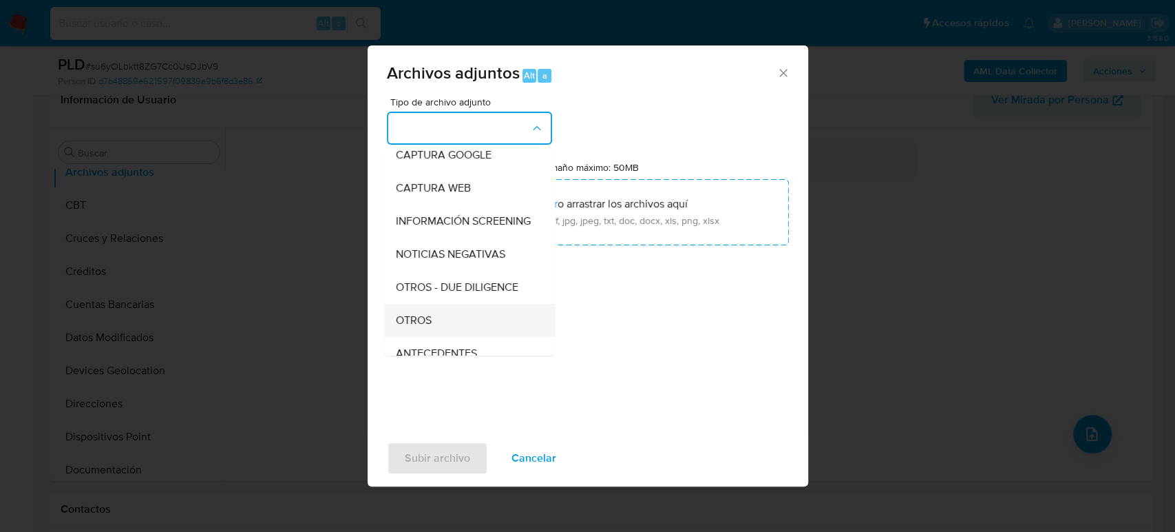
click at [432, 334] on div "OTROS" at bounding box center [465, 320] width 140 height 33
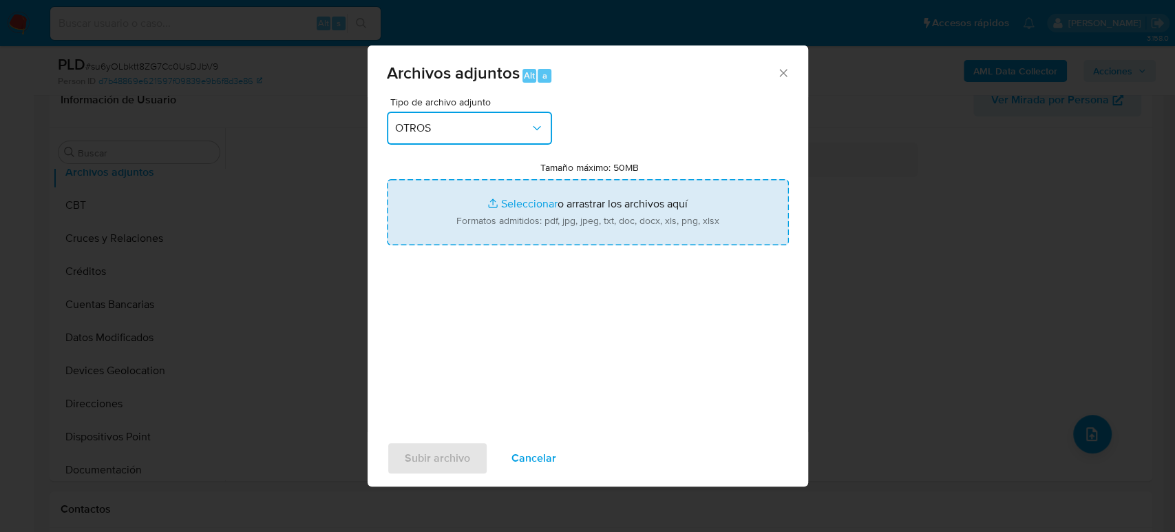
type input "C:\fakepath\2366073119_Citlalli Cruz_Agosto2025.pdf"
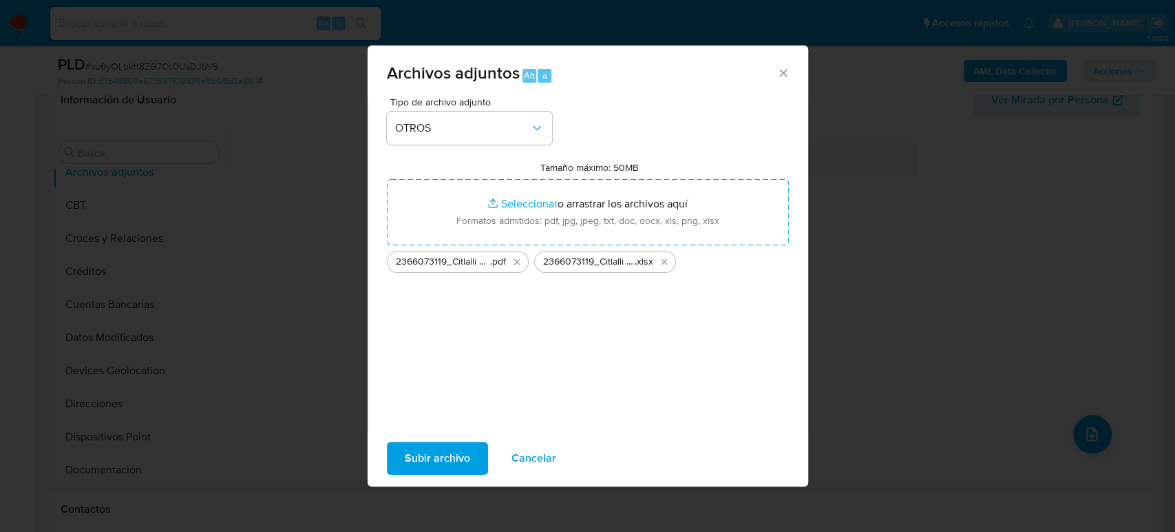
click at [424, 445] on span "Subir archivo" at bounding box center [437, 458] width 65 height 30
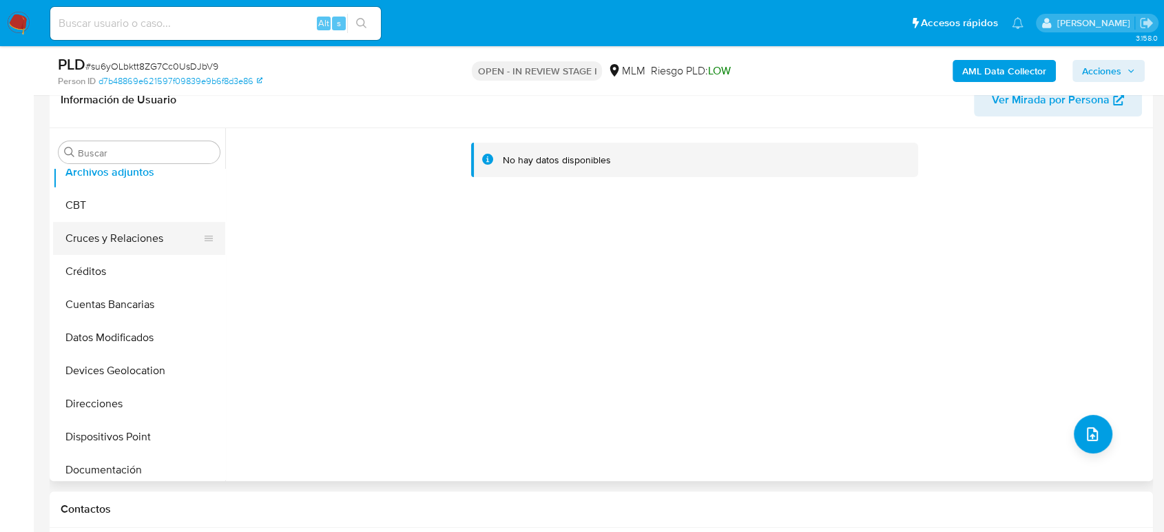
click at [146, 241] on button "Cruces y Relaciones" at bounding box center [133, 238] width 161 height 33
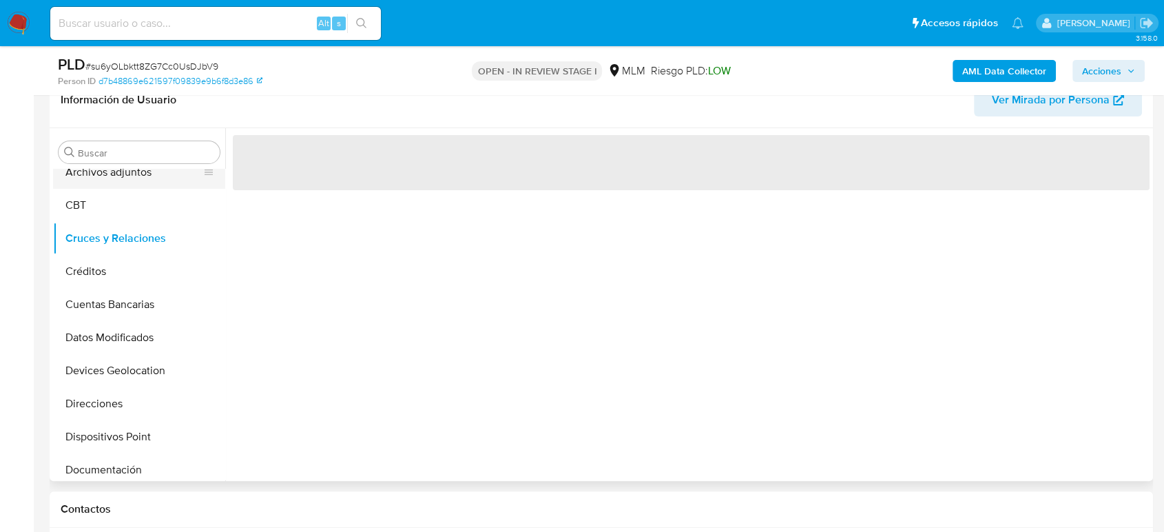
click at [121, 172] on button "Archivos adjuntos" at bounding box center [133, 172] width 161 height 33
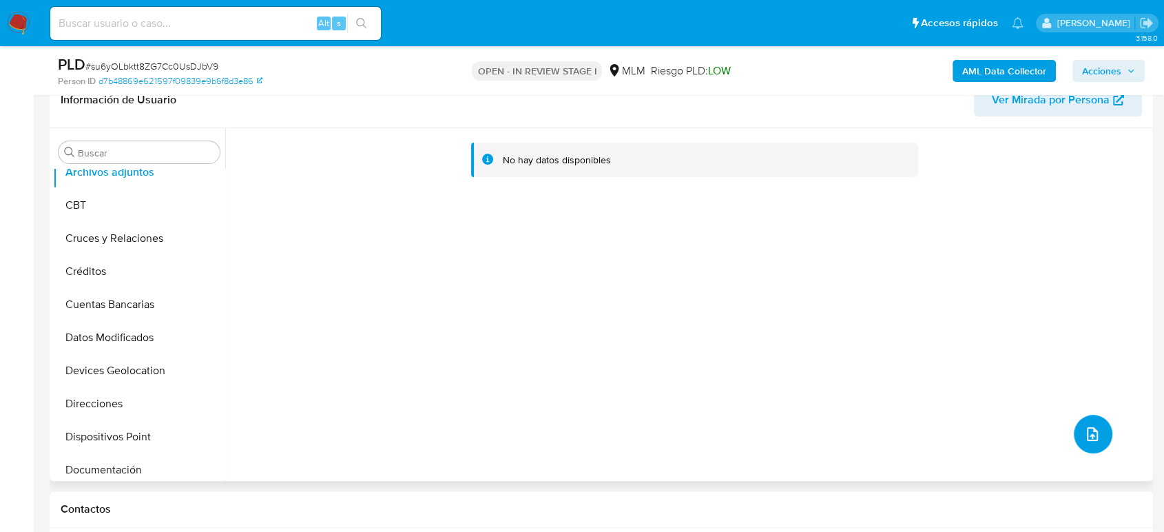
click at [1082, 417] on button "upload-file" at bounding box center [1092, 434] width 39 height 39
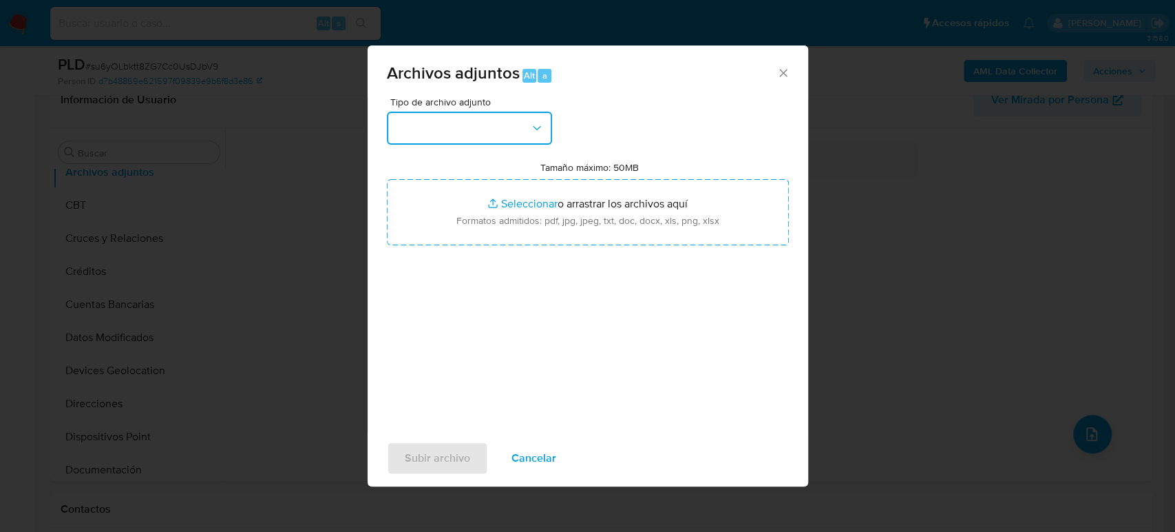
drag, startPoint x: 513, startPoint y: 120, endPoint x: 513, endPoint y: 134, distance: 13.1
click at [514, 120] on button "button" at bounding box center [469, 128] width 165 height 33
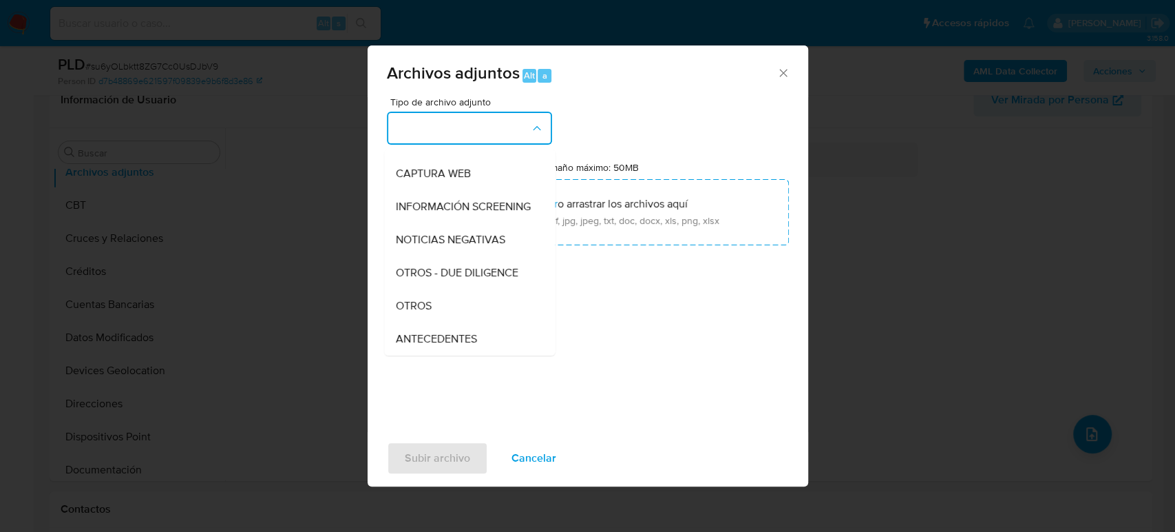
scroll to position [229, 0]
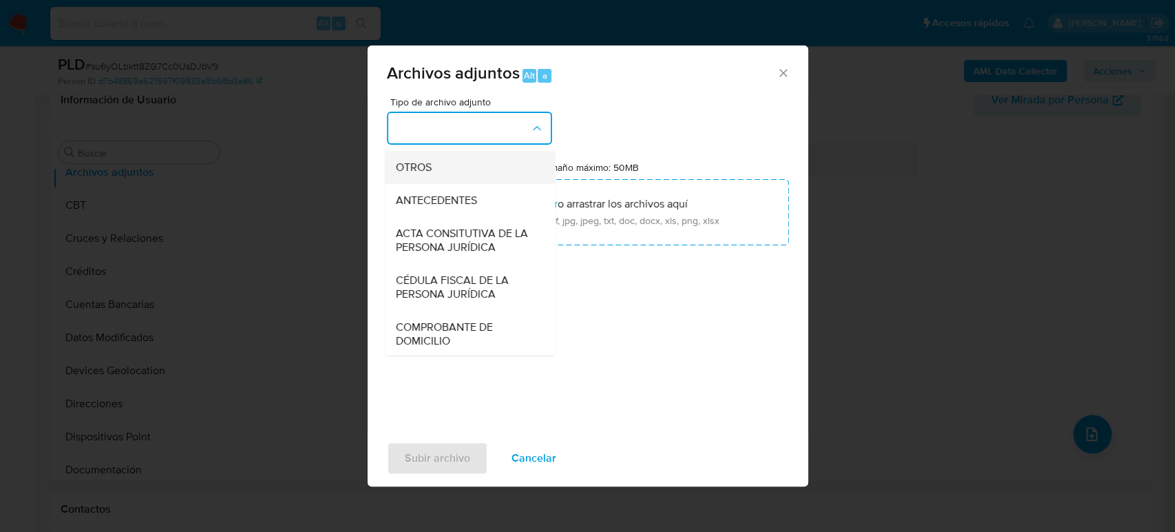
click at [435, 174] on div "OTROS" at bounding box center [465, 167] width 140 height 33
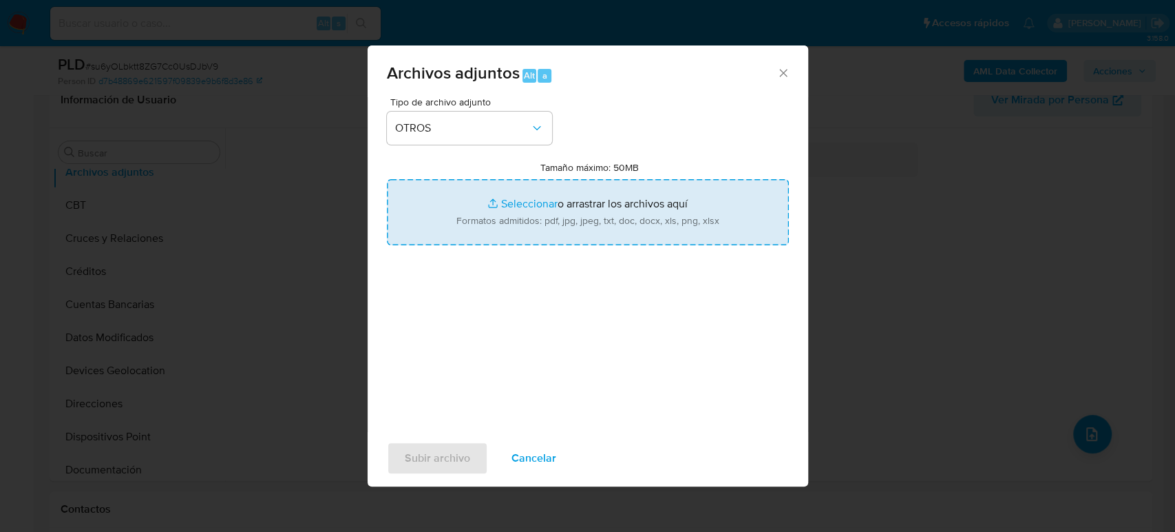
type input "C:\fakepath\2366073119_Citlalli Cruz_Agosto2025.pdf"
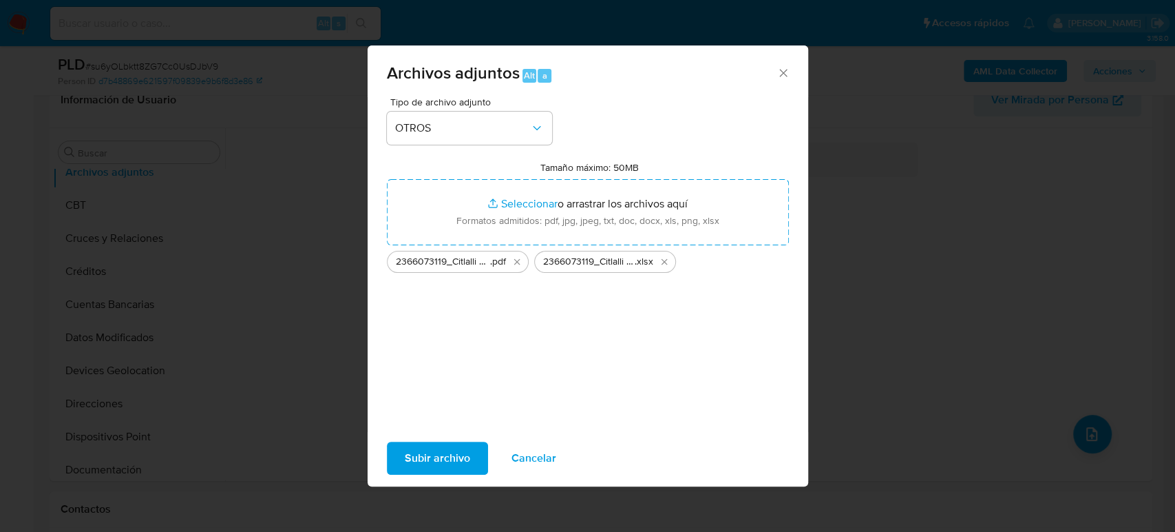
click at [450, 452] on span "Subir archivo" at bounding box center [437, 458] width 65 height 30
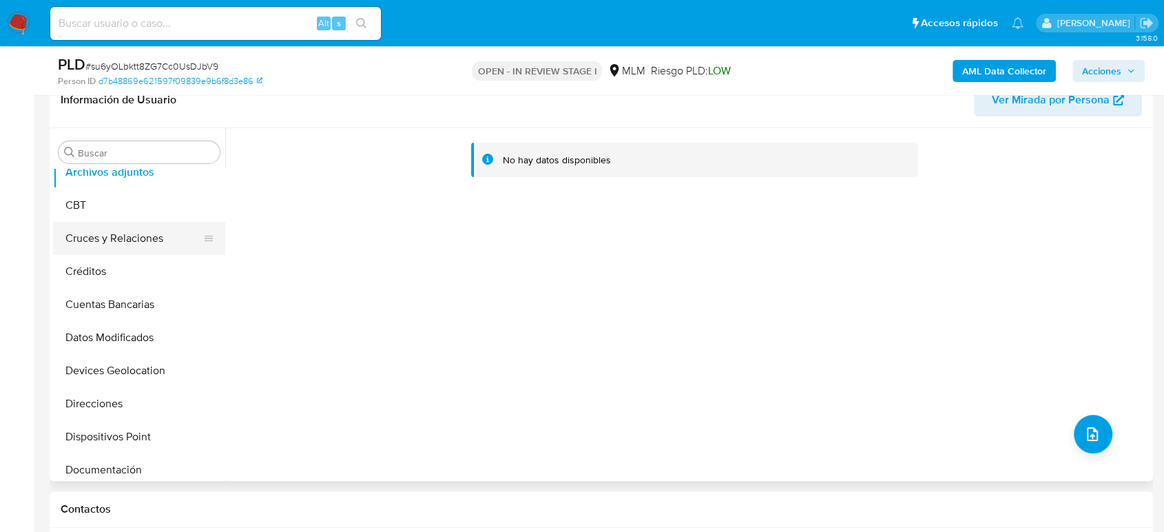
click at [135, 227] on button "Cruces y Relaciones" at bounding box center [133, 238] width 161 height 33
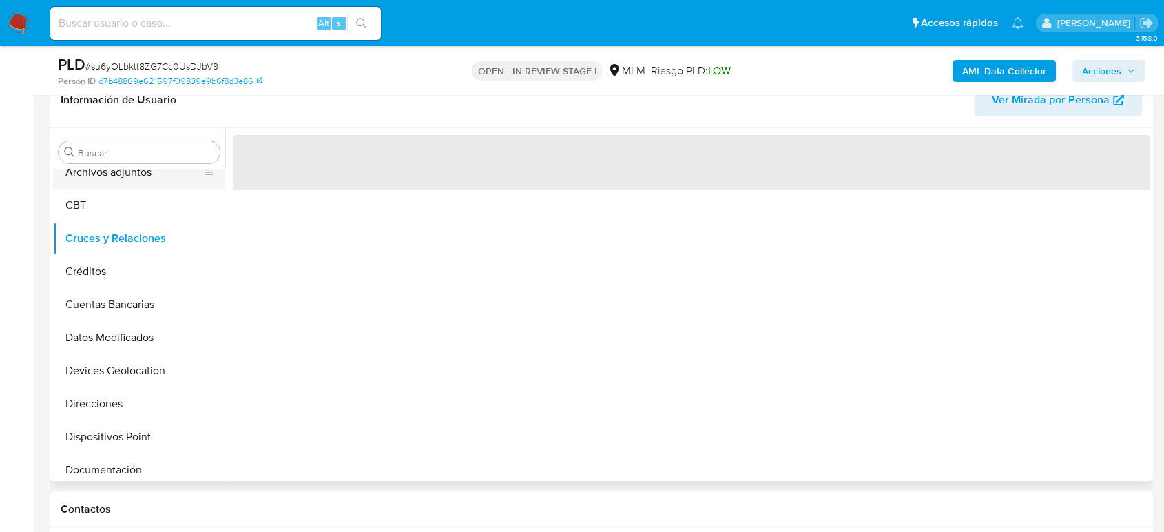
click at [129, 184] on button "Archivos adjuntos" at bounding box center [133, 172] width 161 height 33
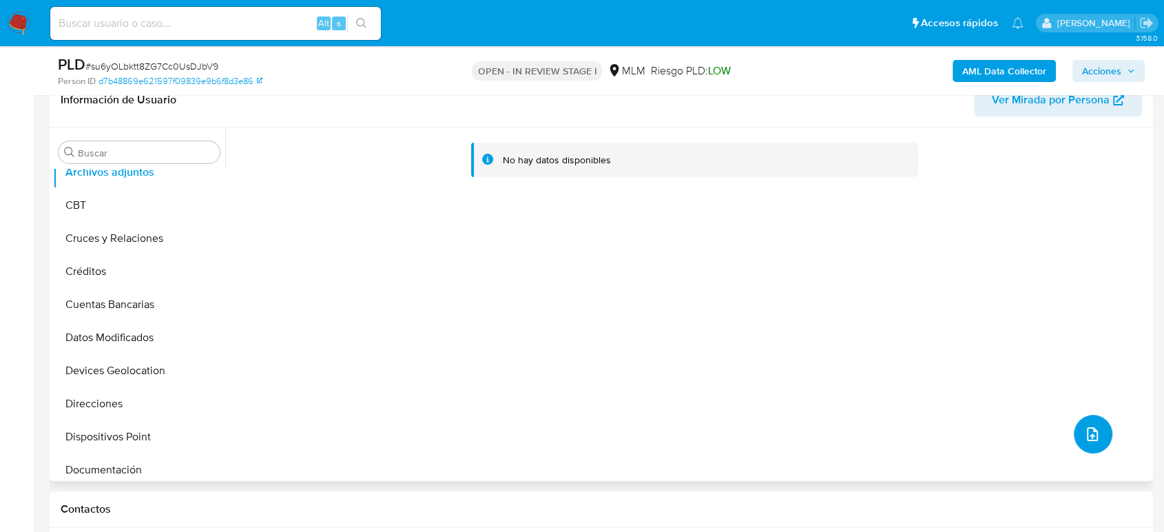
click at [1073, 432] on button "upload-file" at bounding box center [1092, 434] width 39 height 39
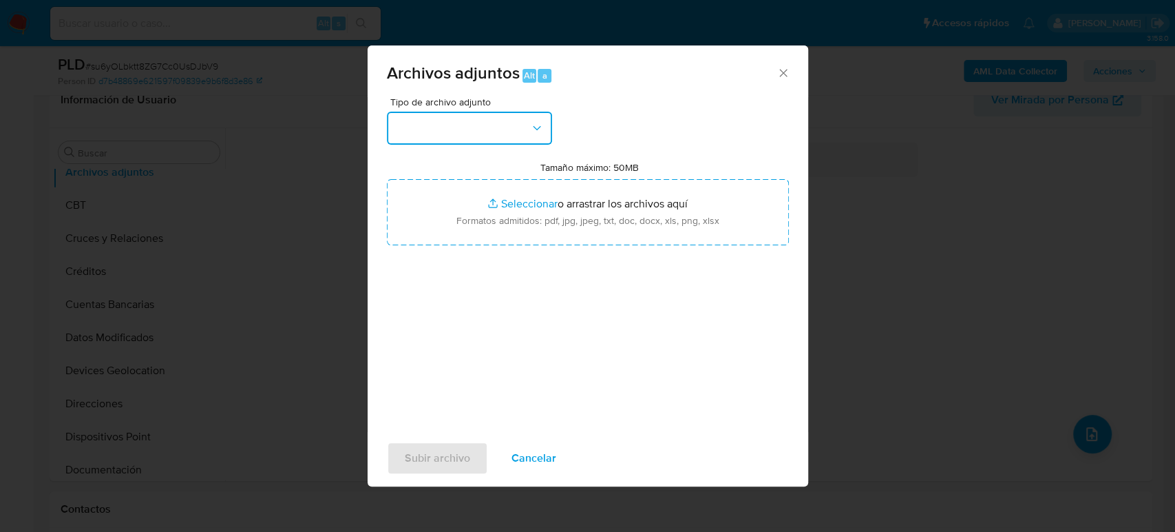
click at [525, 116] on button "button" at bounding box center [469, 128] width 165 height 33
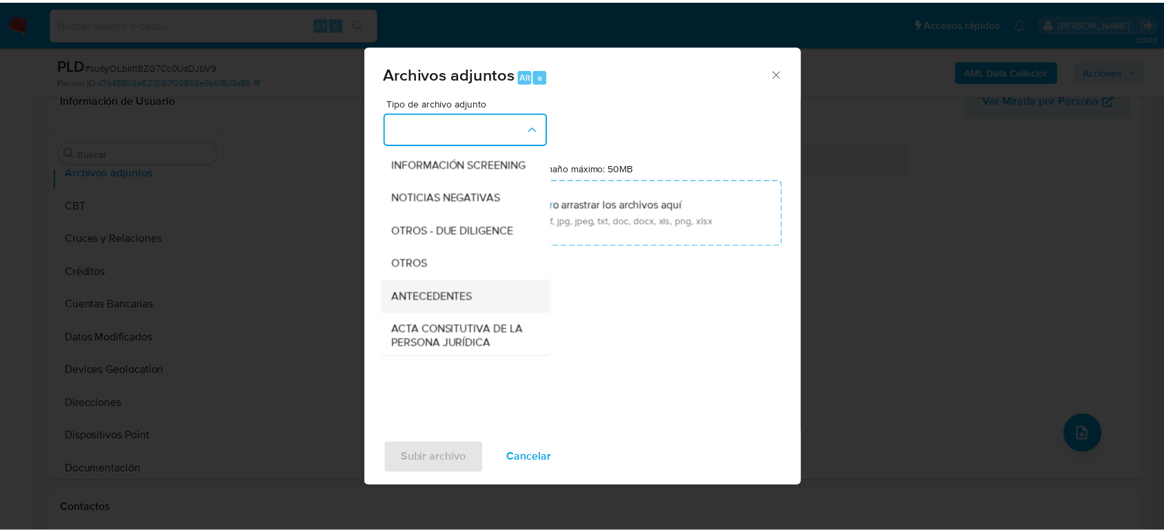
scroll to position [153, 0]
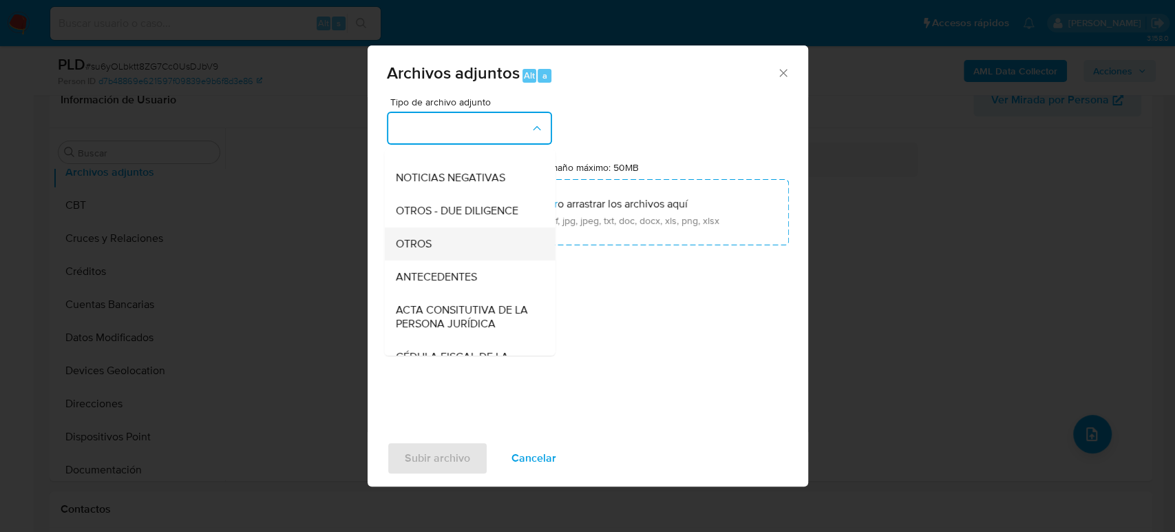
click at [430, 251] on span "OTROS" at bounding box center [413, 244] width 36 height 14
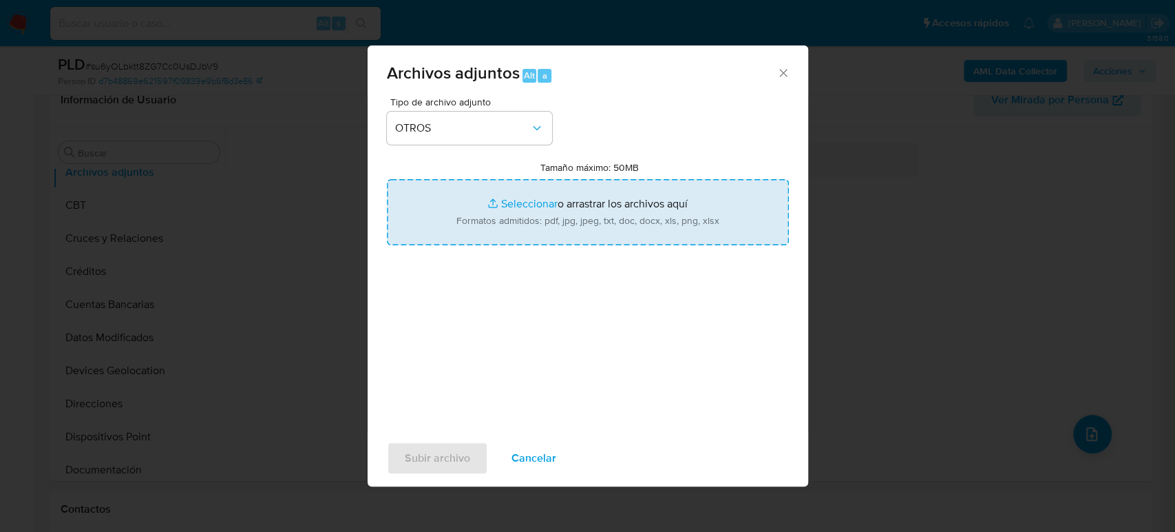
type input "C:\fakepath\2366073119_Citlalli Cruz_Agosto2025.pdf"
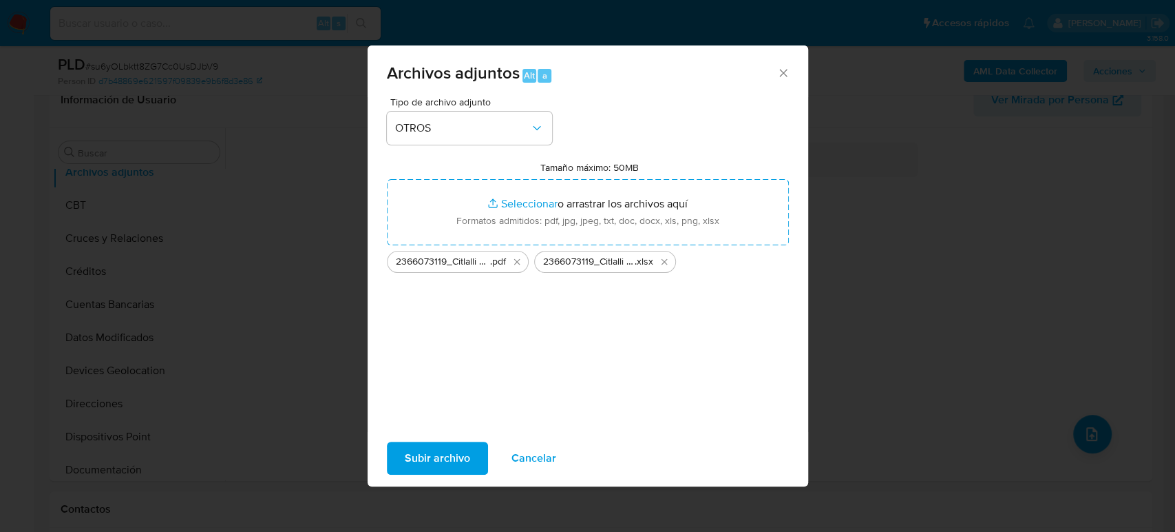
click at [457, 459] on span "Subir archivo" at bounding box center [437, 458] width 65 height 30
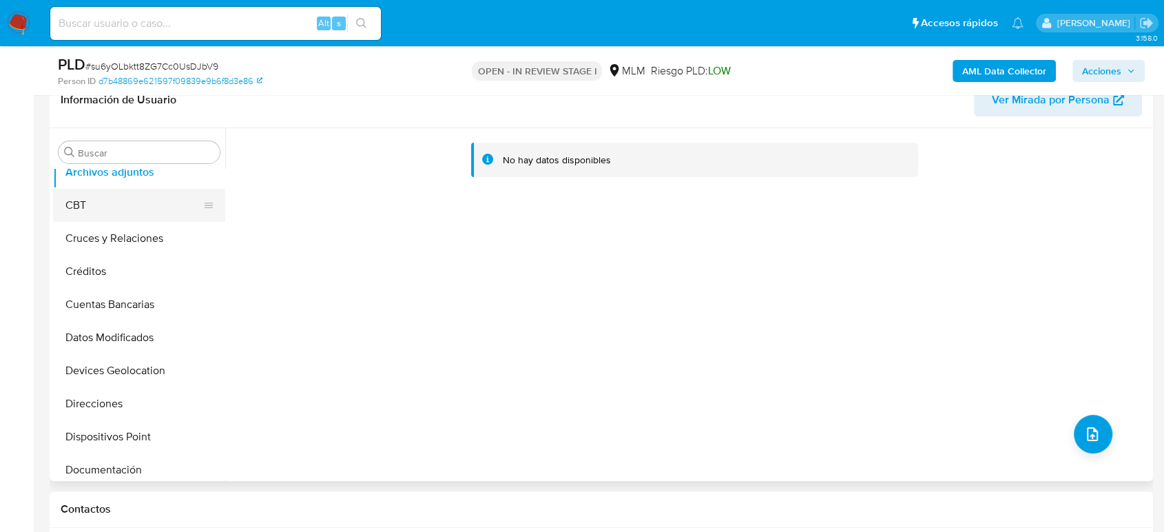
click at [156, 216] on button "CBT" at bounding box center [133, 205] width 161 height 33
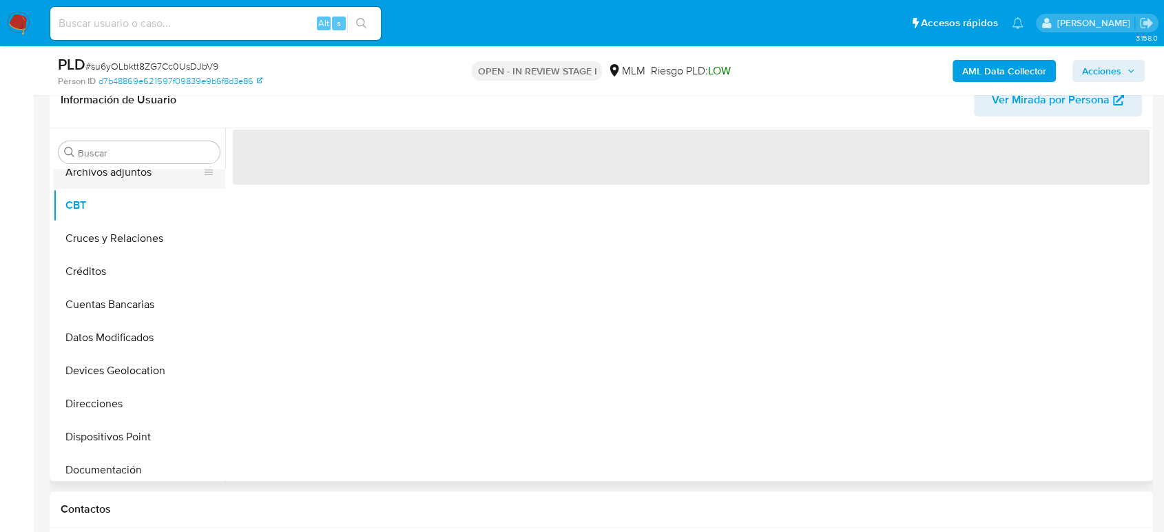
click at [137, 176] on button "Archivos adjuntos" at bounding box center [133, 172] width 161 height 33
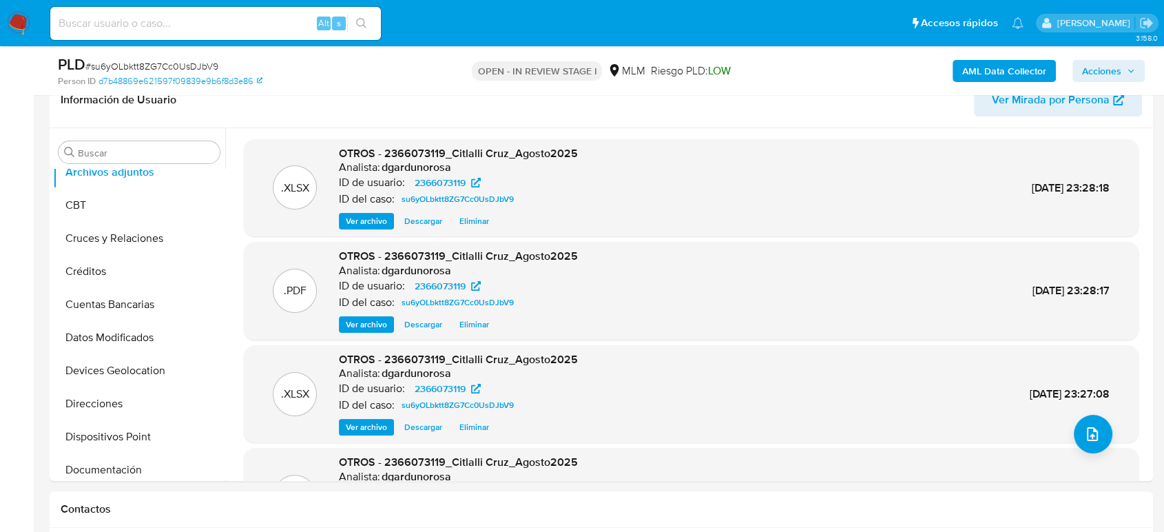
click at [1114, 62] on span "Acciones" at bounding box center [1101, 71] width 39 height 22
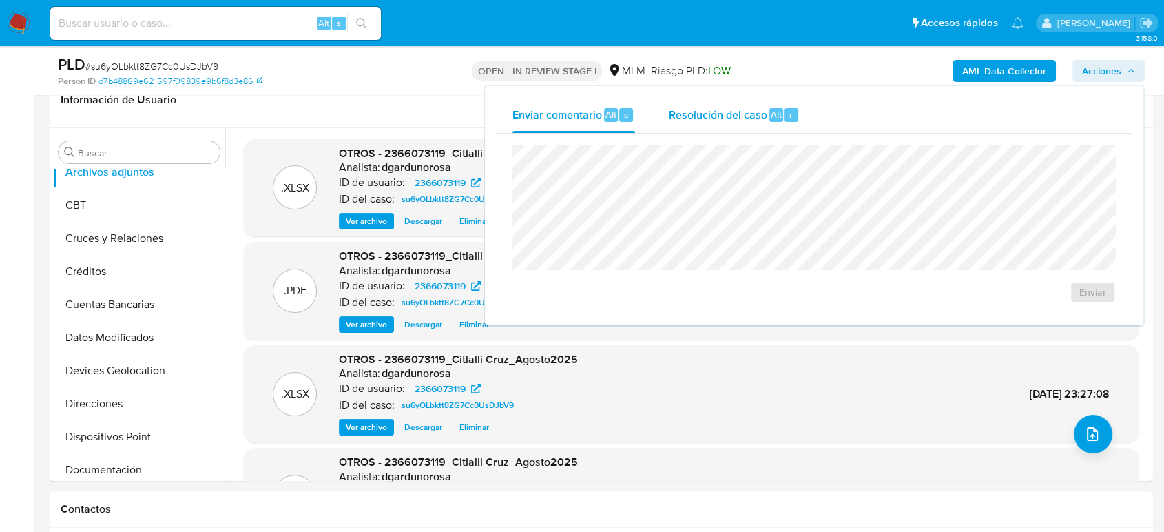
click at [748, 119] on span "Resolución del caso" at bounding box center [717, 114] width 98 height 16
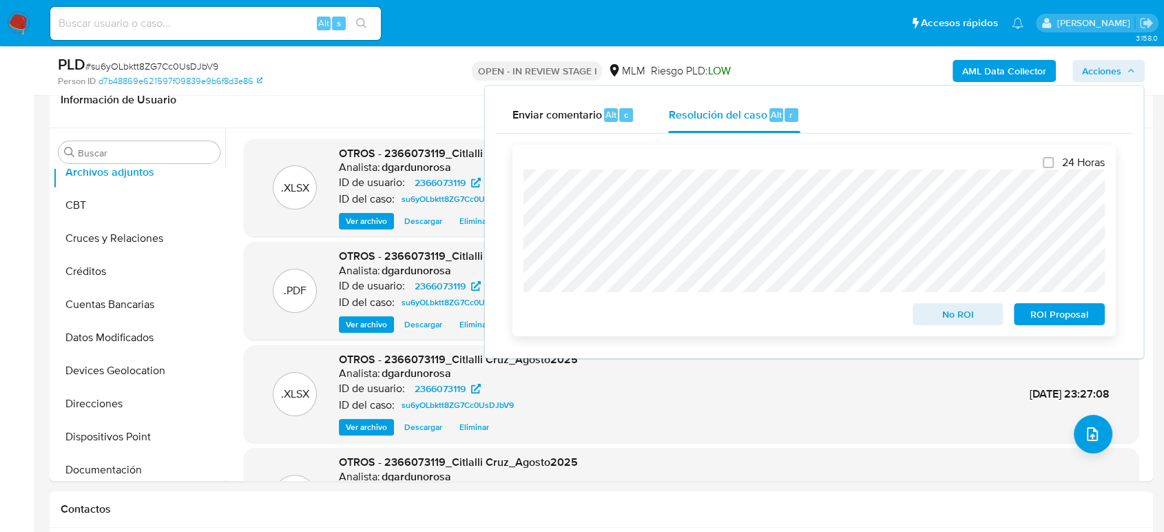
click at [1036, 322] on span "ROI Proposal" at bounding box center [1059, 313] width 72 height 19
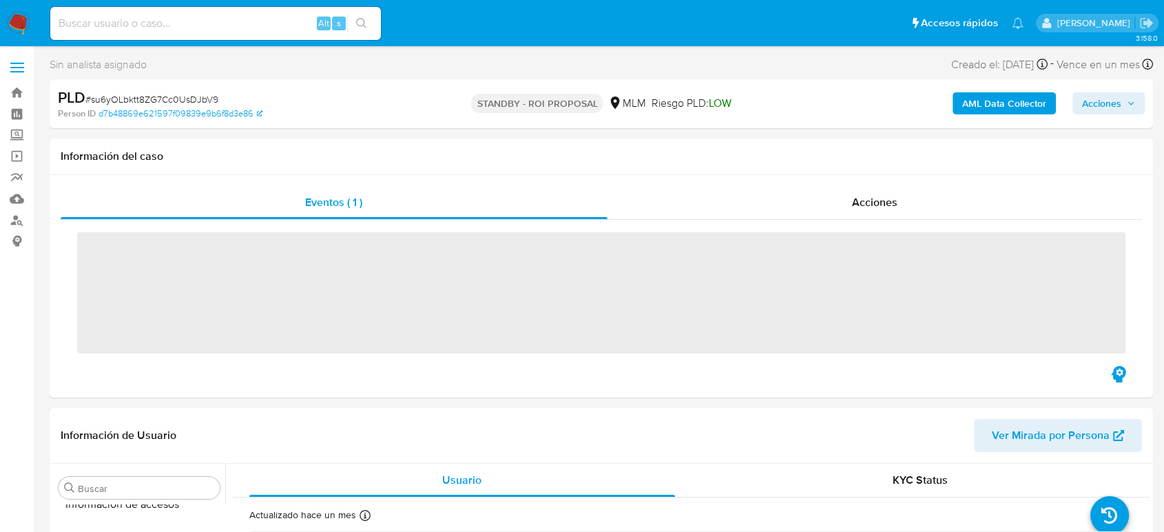
scroll to position [582, 0]
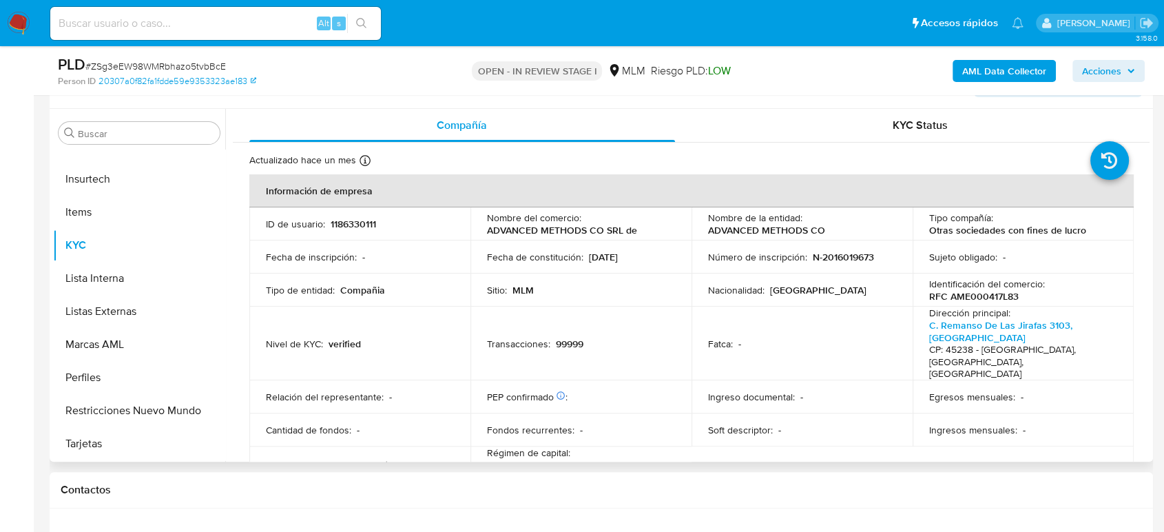
scroll to position [306, 0]
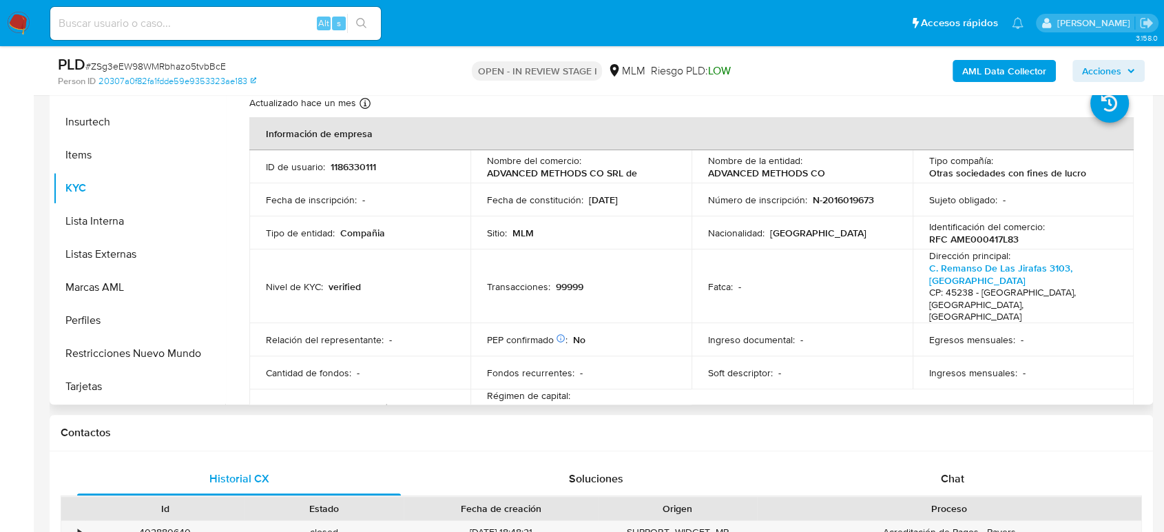
select select "10"
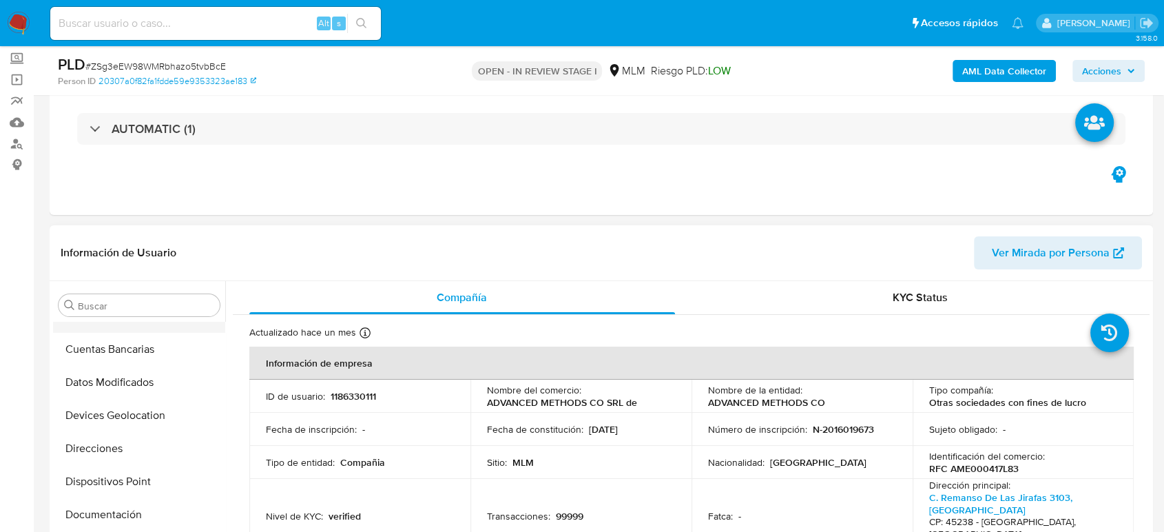
scroll to position [46, 0]
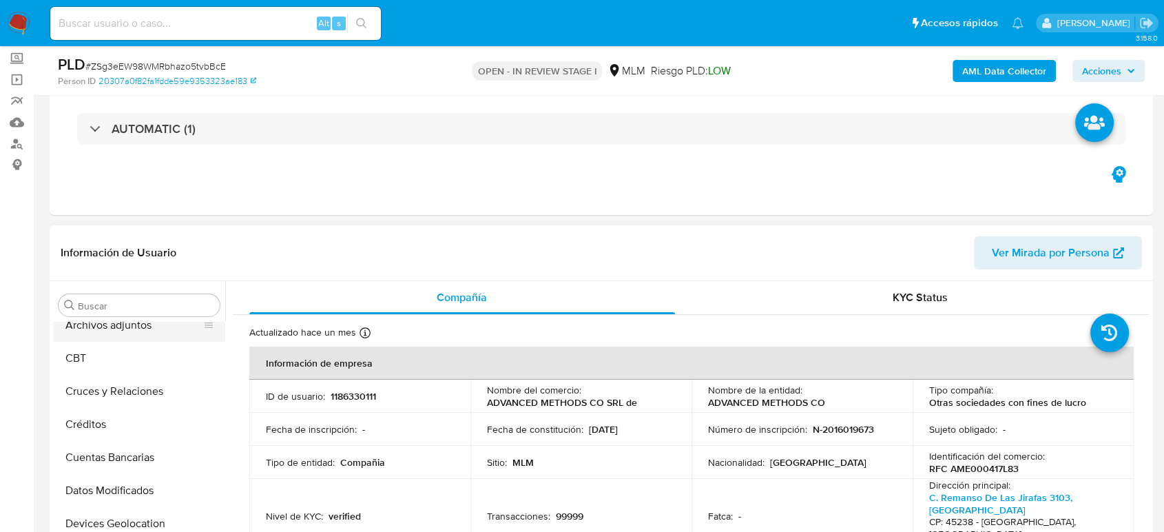
click at [138, 328] on button "Archivos adjuntos" at bounding box center [133, 324] width 161 height 33
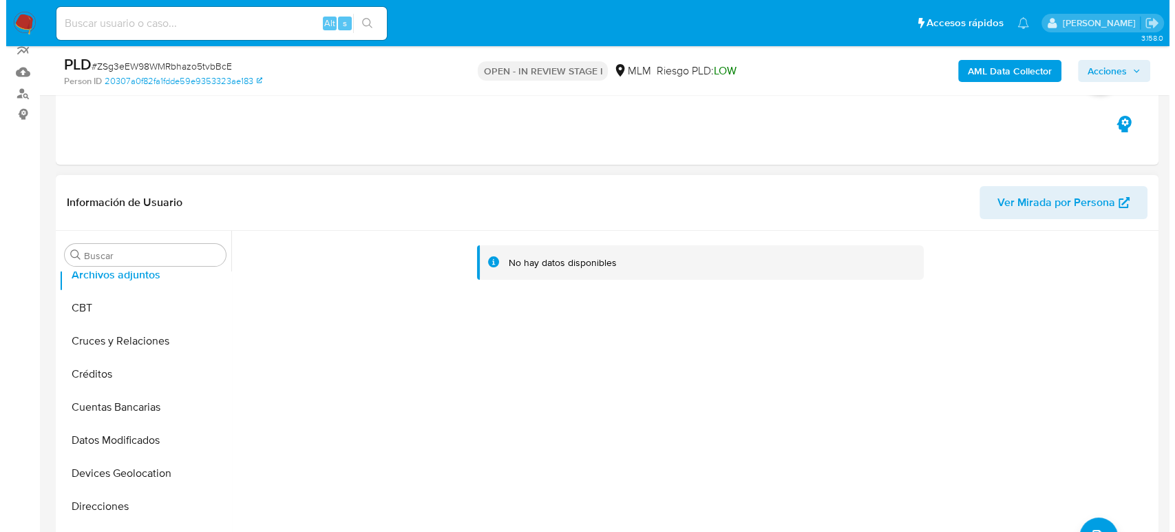
scroll to position [153, 0]
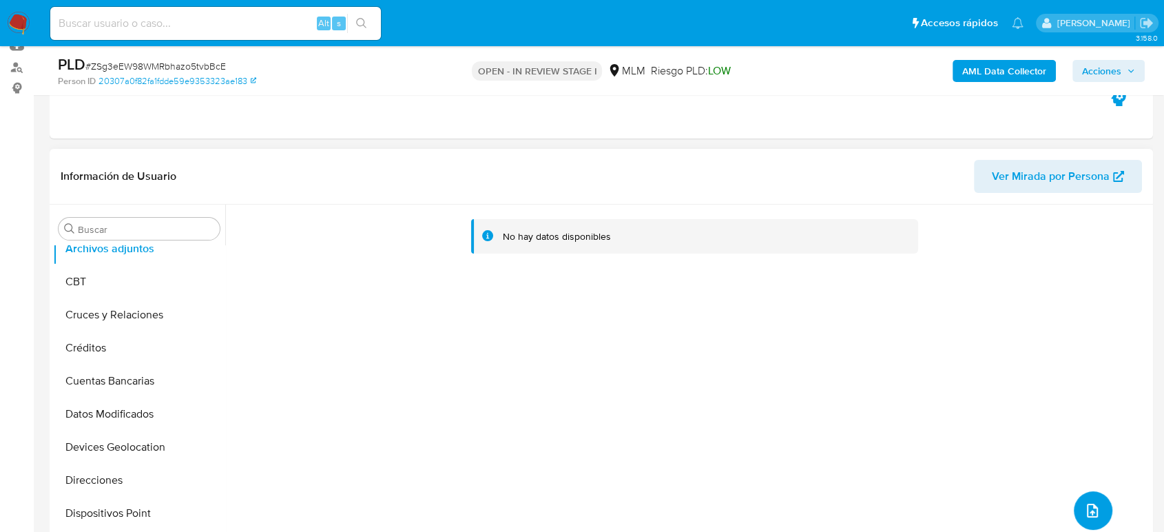
click at [1091, 500] on button "upload-file" at bounding box center [1092, 510] width 39 height 39
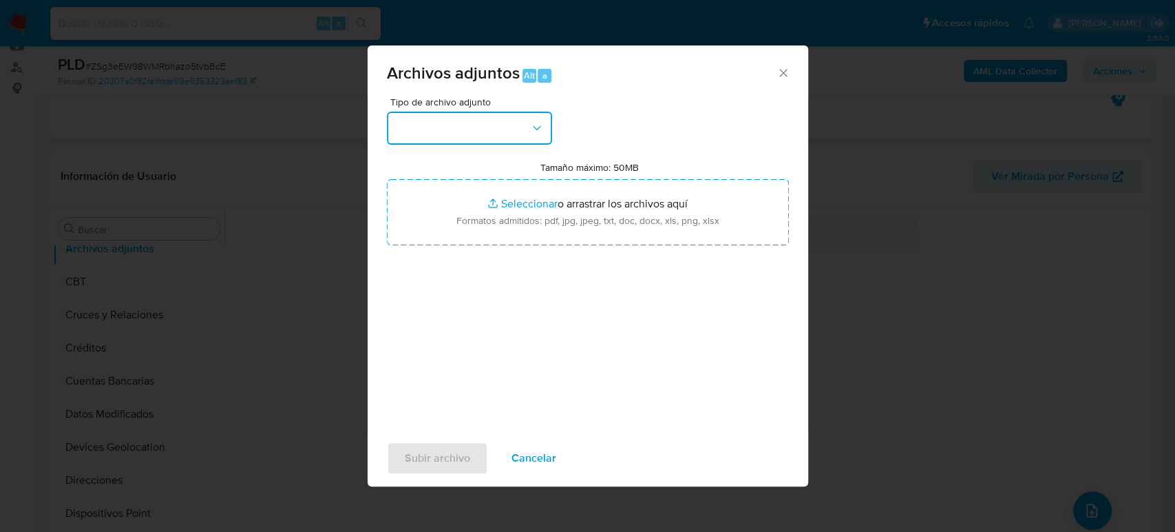
click at [473, 140] on button "button" at bounding box center [469, 128] width 165 height 33
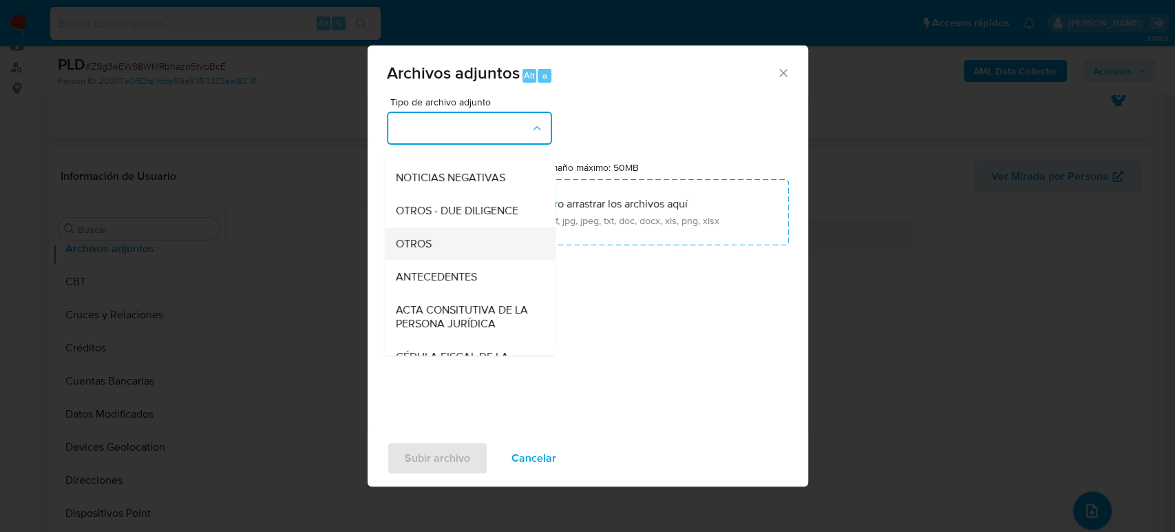
click at [454, 253] on div "OTROS" at bounding box center [465, 243] width 140 height 33
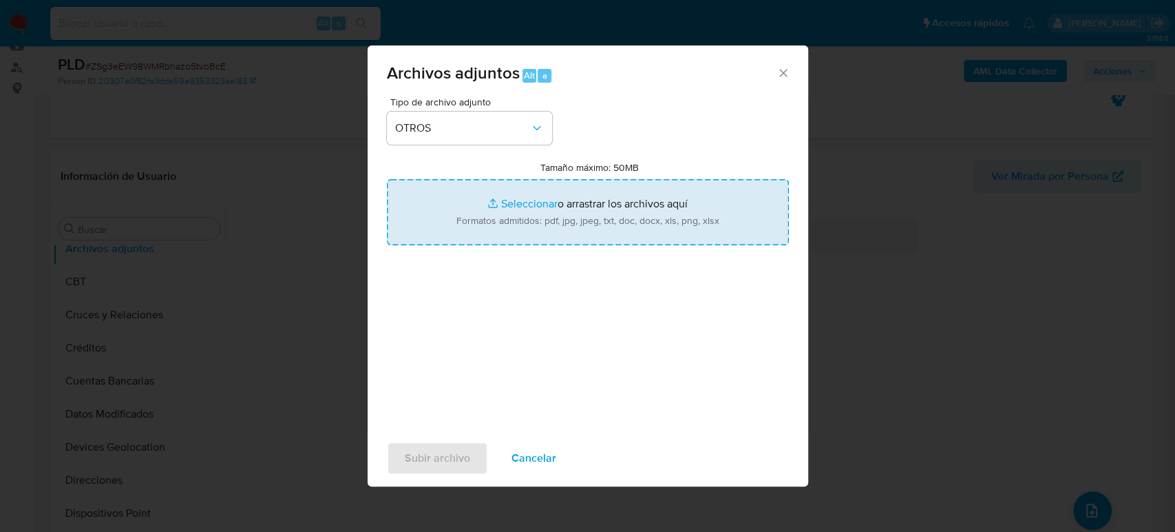
type input "C:\fakepath\1186330111_ADVANCED METHODS_Agosto2025.pdf"
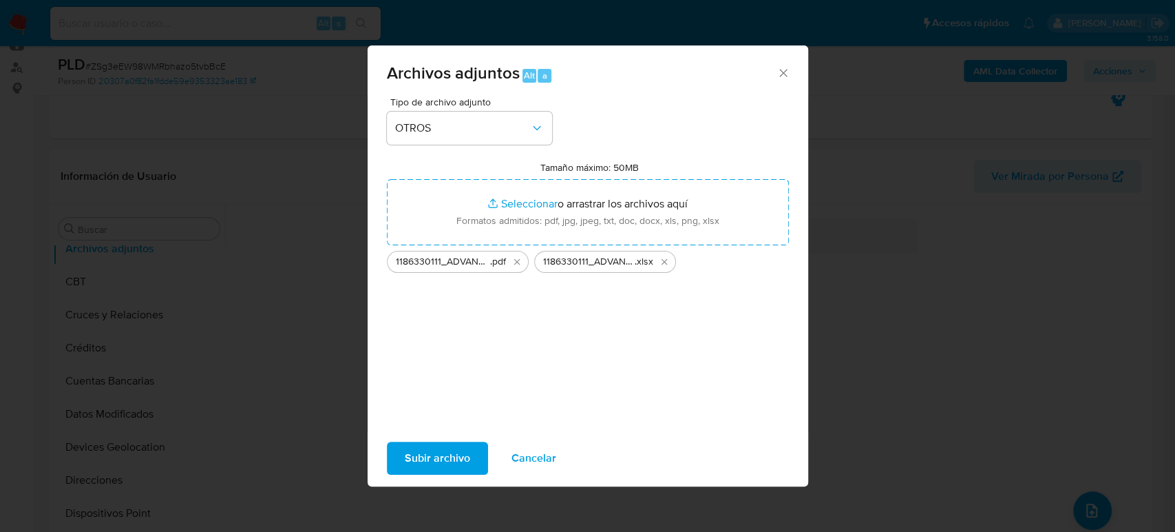
click at [468, 453] on span "Subir archivo" at bounding box center [437, 458] width 65 height 30
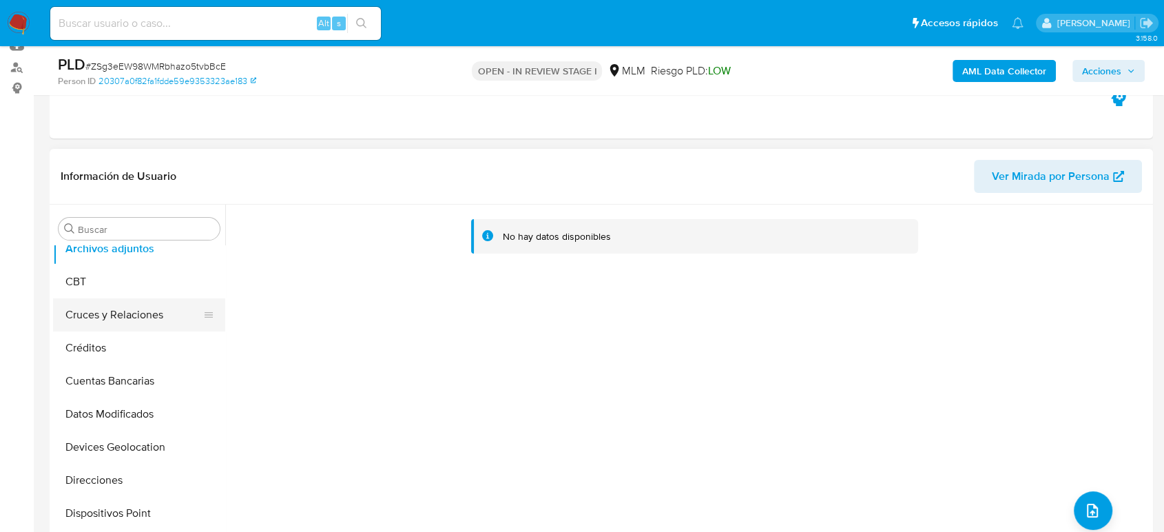
click at [154, 306] on button "Cruces y Relaciones" at bounding box center [133, 314] width 161 height 33
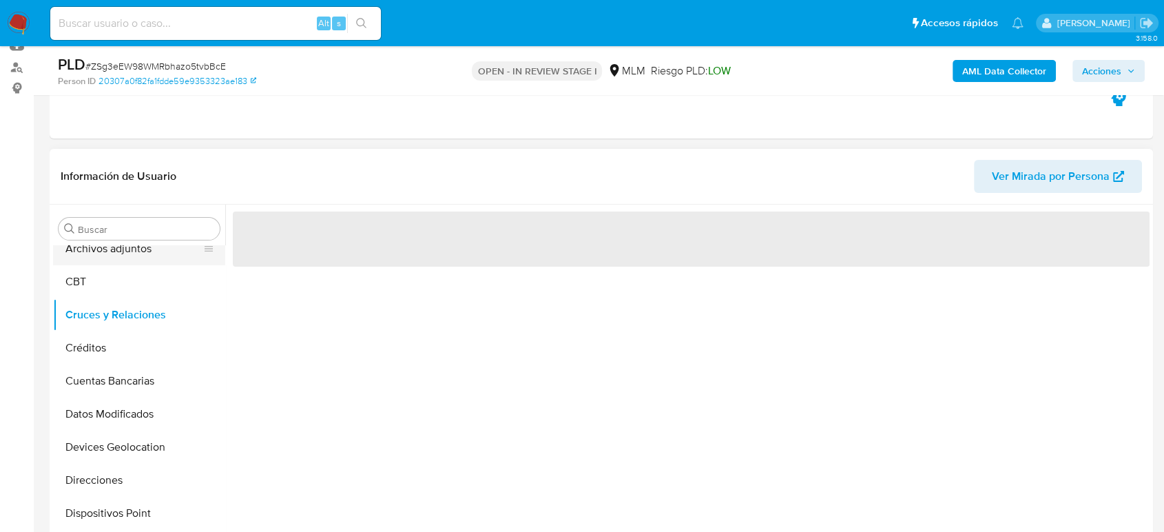
click at [150, 250] on button "Archivos adjuntos" at bounding box center [133, 248] width 161 height 33
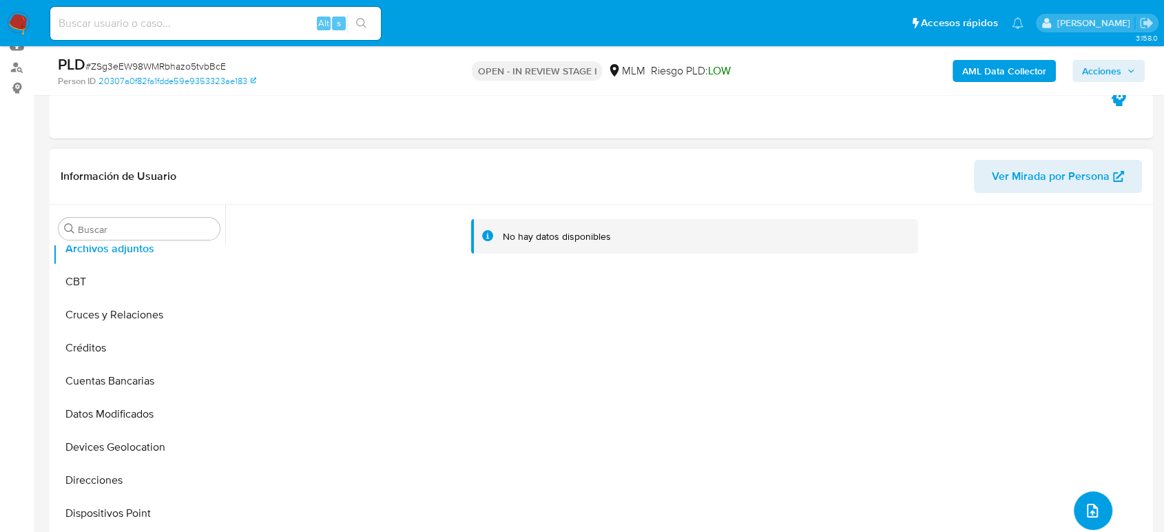
click at [1090, 514] on icon "upload-file" at bounding box center [1092, 510] width 17 height 17
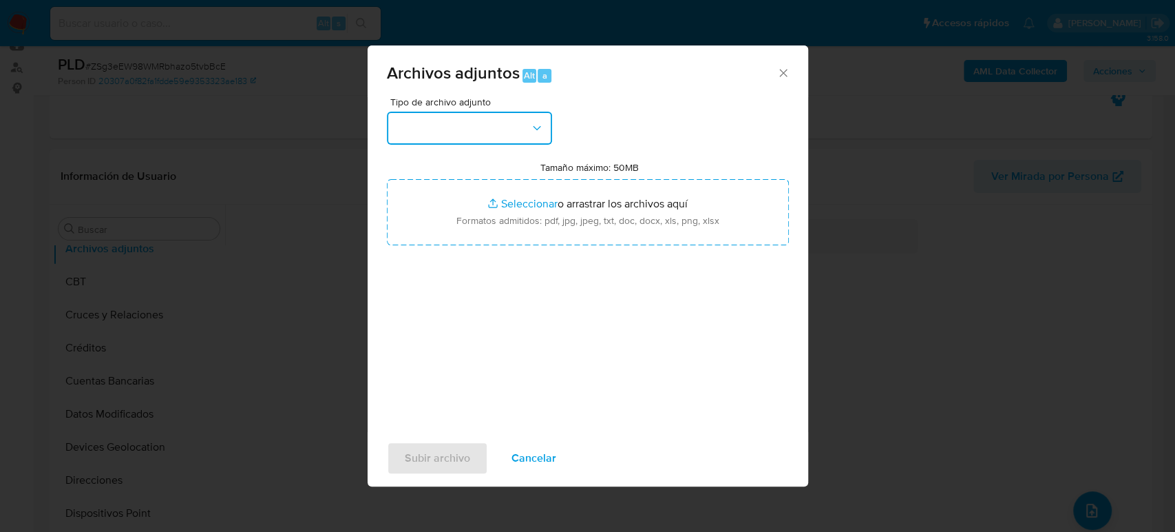
click at [489, 131] on button "button" at bounding box center [469, 128] width 165 height 33
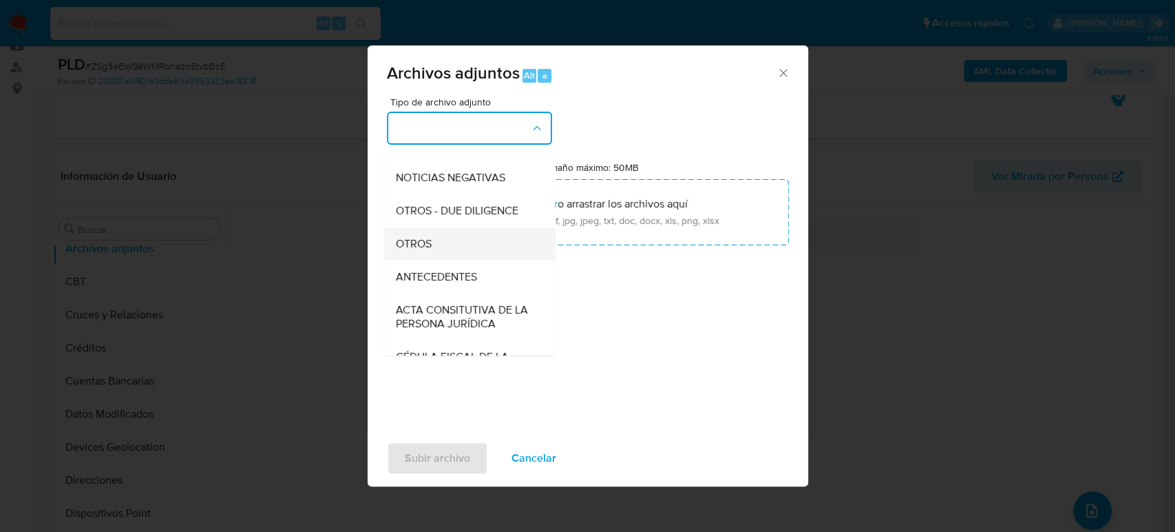
click at [428, 251] on span "OTROS" at bounding box center [413, 244] width 36 height 14
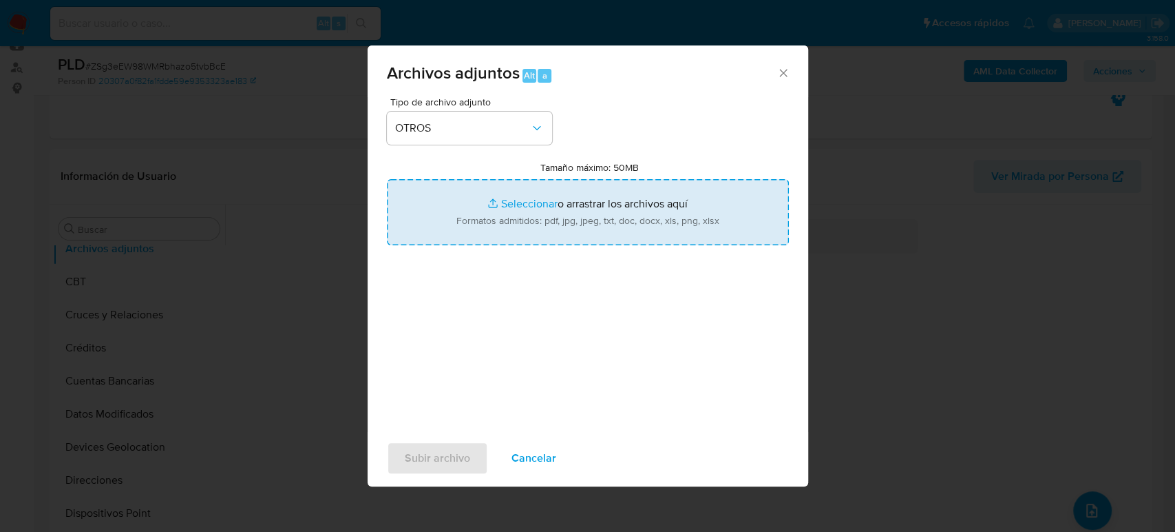
type input "C:\fakepath\1186330111_ADVANCED METHODS_Agosto2025.pdf"
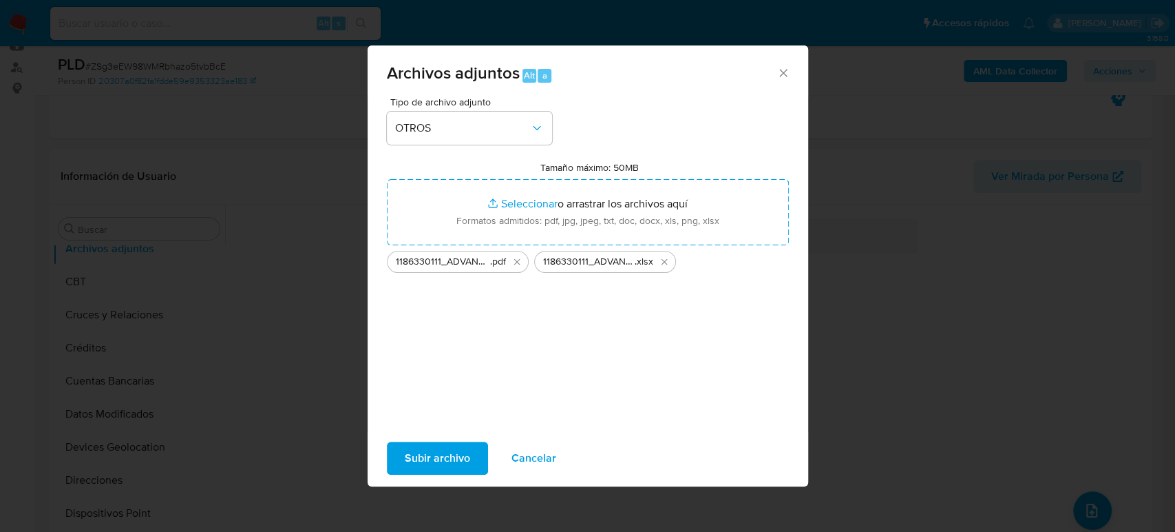
click at [434, 457] on span "Subir archivo" at bounding box center [437, 458] width 65 height 30
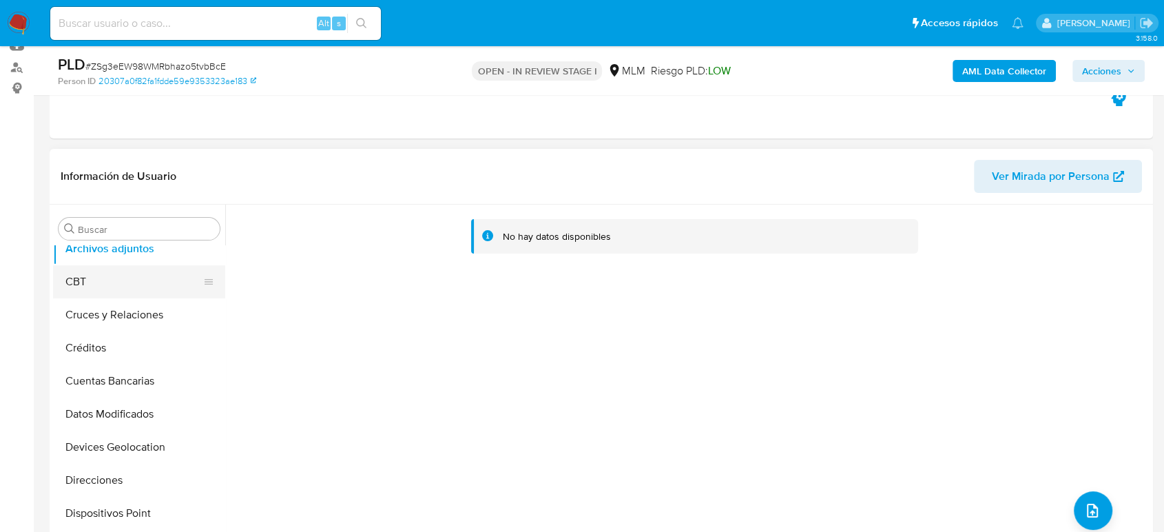
click at [140, 308] on button "Cruces y Relaciones" at bounding box center [139, 314] width 172 height 33
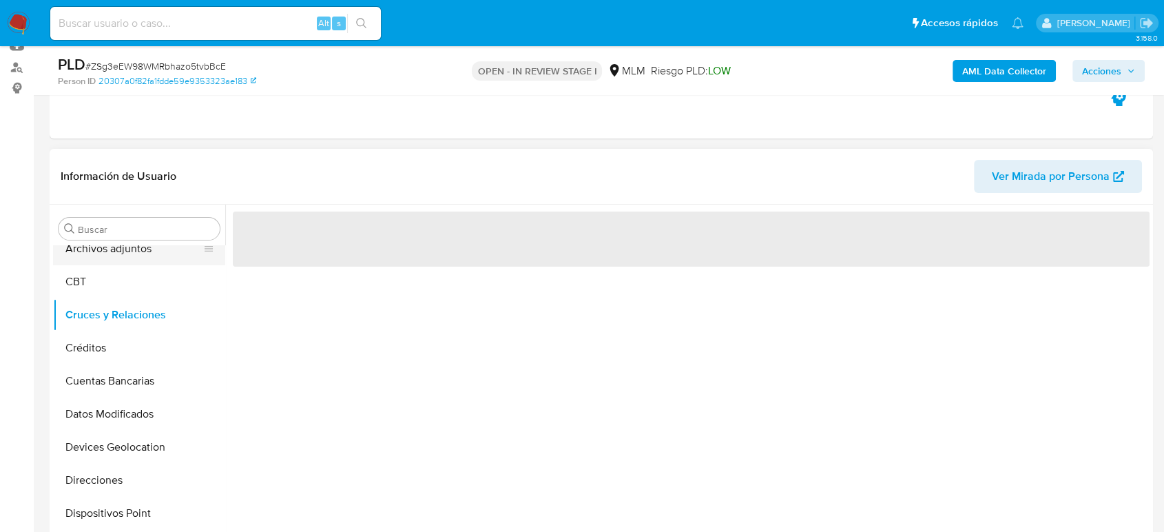
click at [110, 255] on button "Archivos adjuntos" at bounding box center [133, 248] width 161 height 33
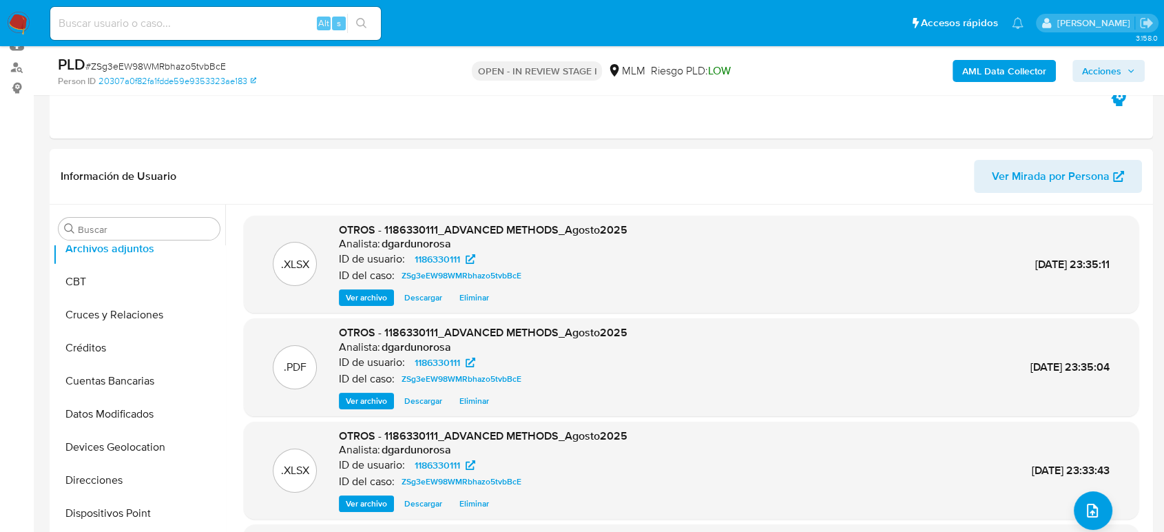
click at [1119, 72] on span "Acciones" at bounding box center [1101, 71] width 39 height 22
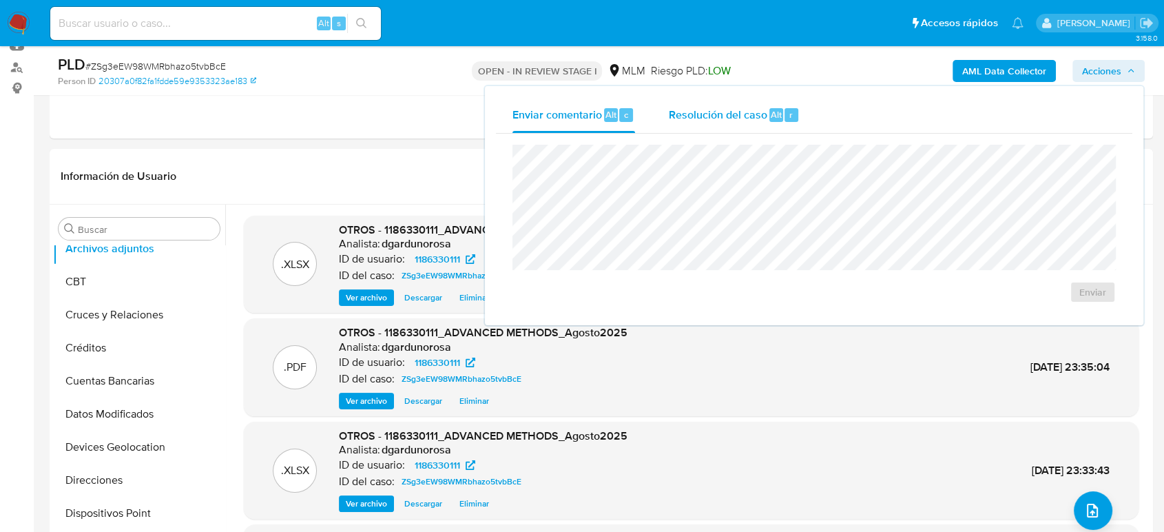
click at [779, 105] on div "Resolución del caso Alt r" at bounding box center [734, 115] width 132 height 36
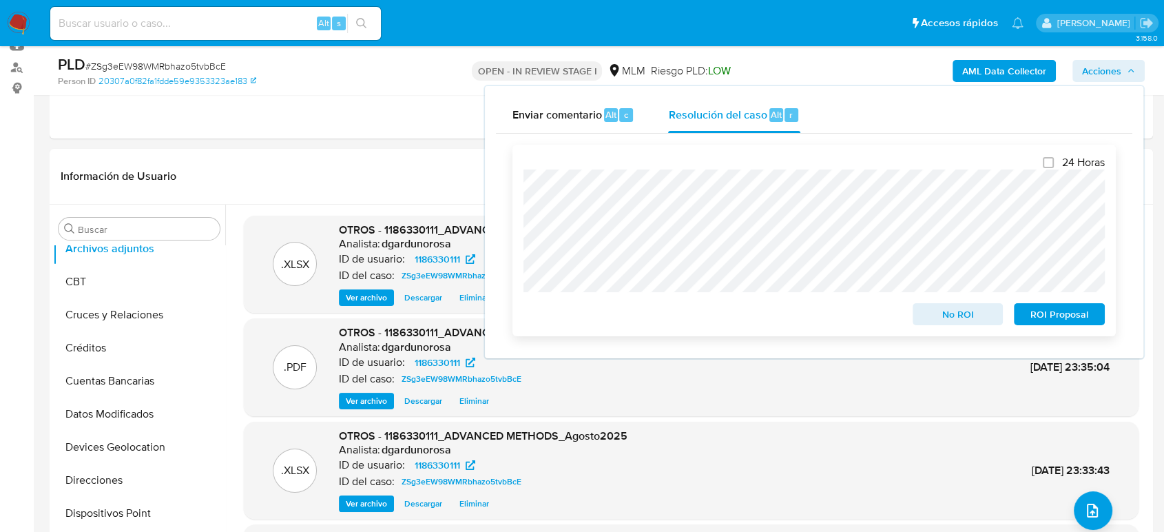
click at [966, 319] on span "No ROI" at bounding box center [958, 313] width 72 height 19
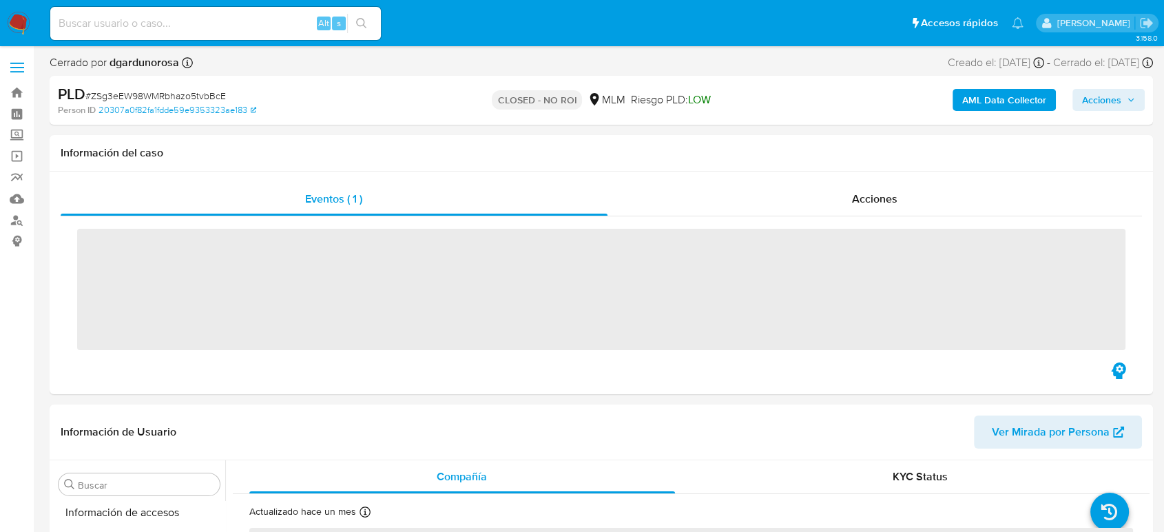
scroll to position [582, 0]
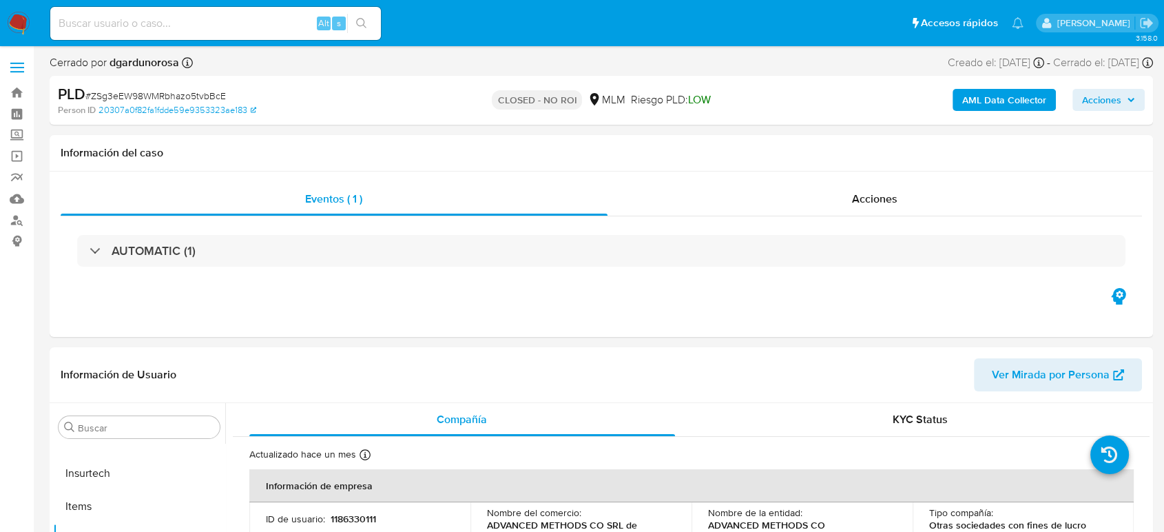
select select "10"
